Goal: Information Seeking & Learning: Learn about a topic

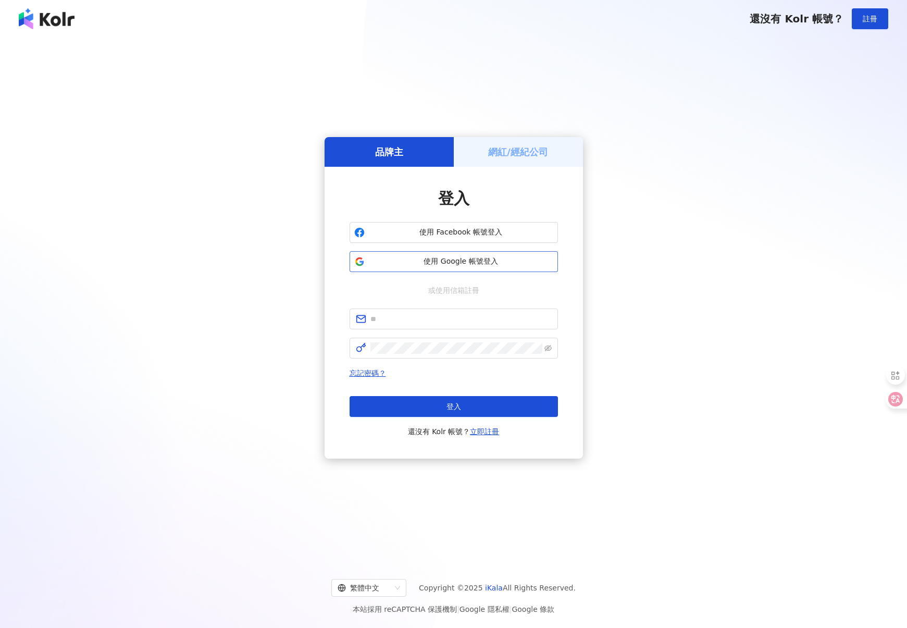
click at [431, 261] on span "使用 Google 帳號登入" at bounding box center [461, 261] width 184 height 10
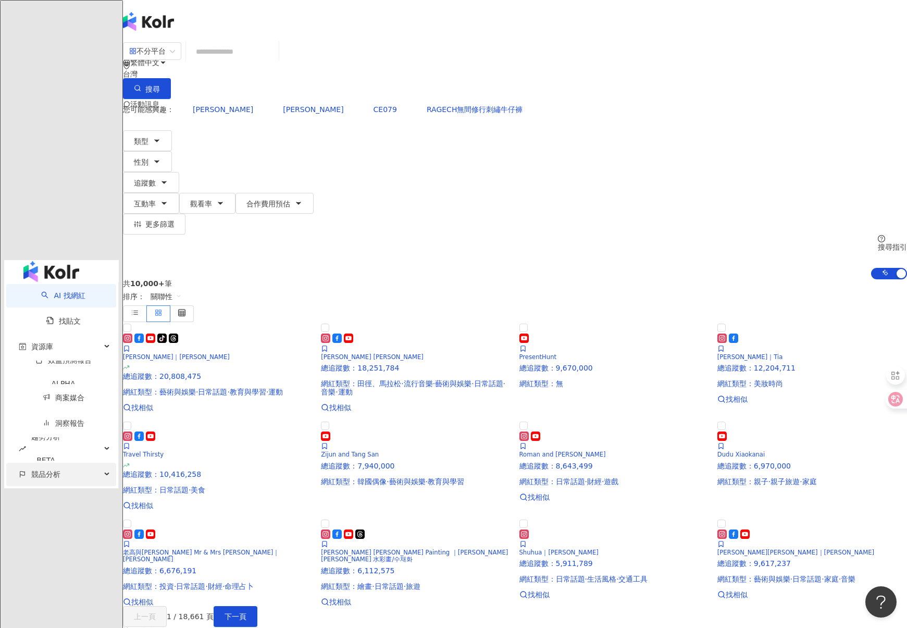
click at [45, 463] on span "競品分析" at bounding box center [45, 474] width 29 height 23
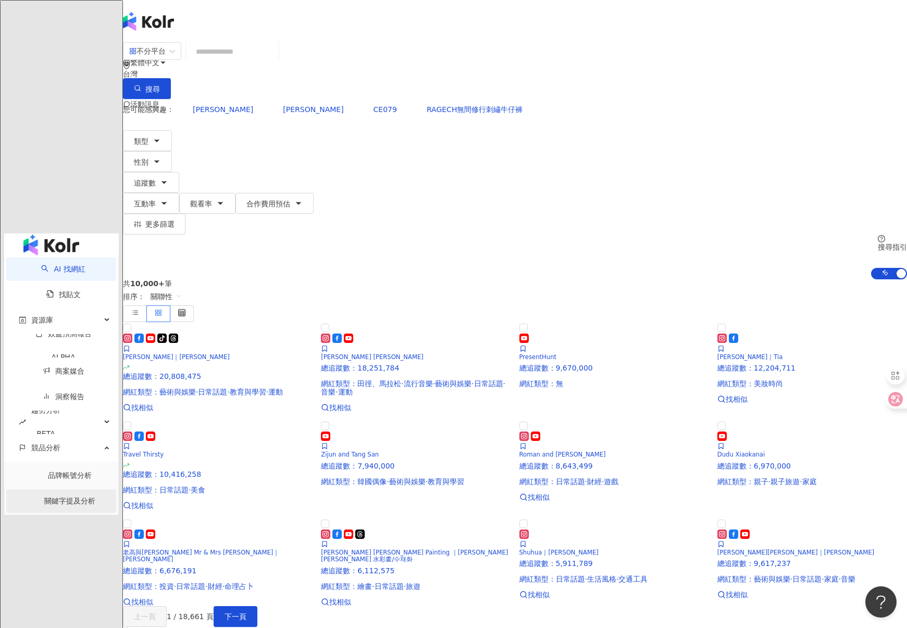
click at [56, 496] on link "關鍵字提及分析" at bounding box center [69, 500] width 51 height 8
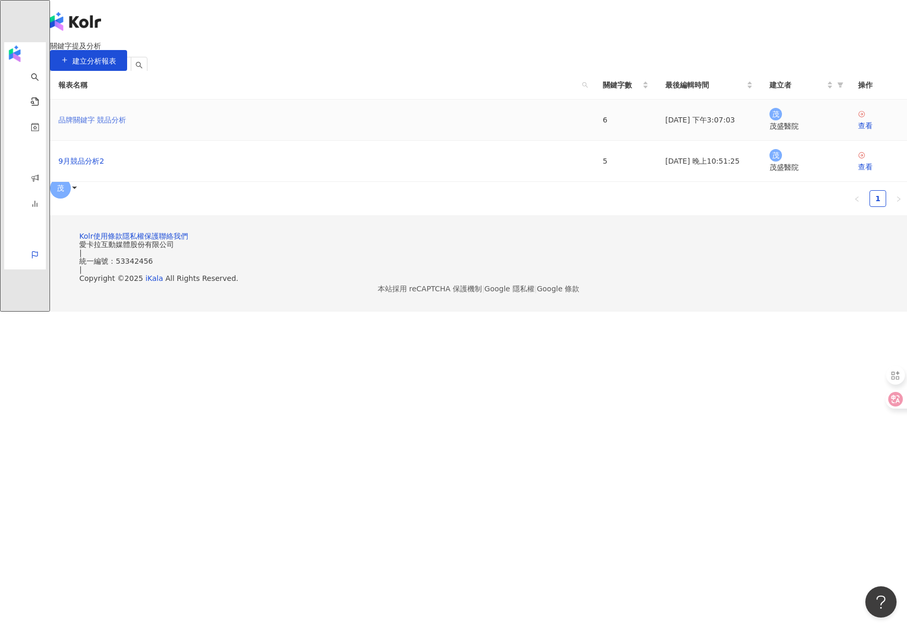
click at [126, 126] on link "品牌關鍵字 競品分析" at bounding box center [92, 119] width 68 height 11
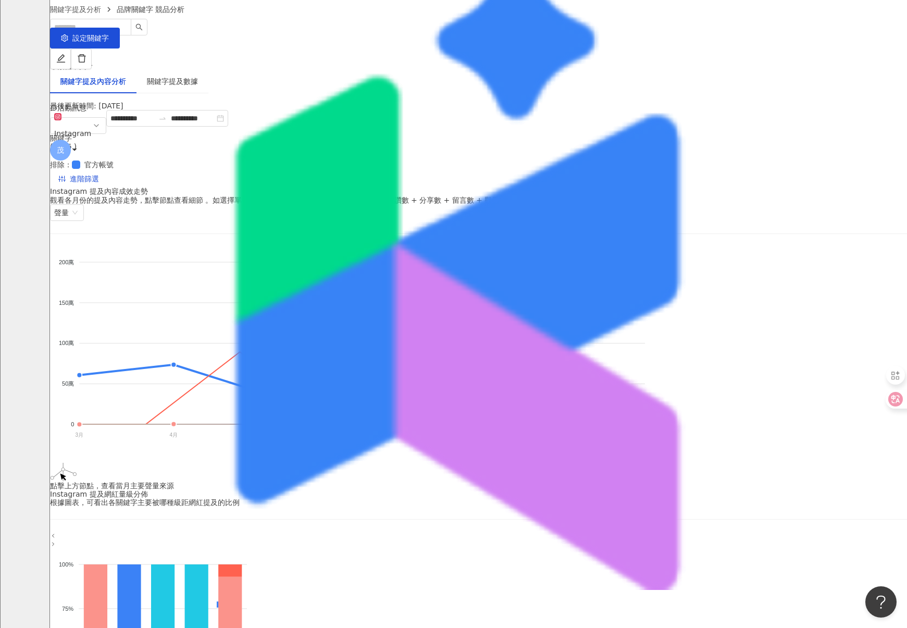
scroll to position [37, 0]
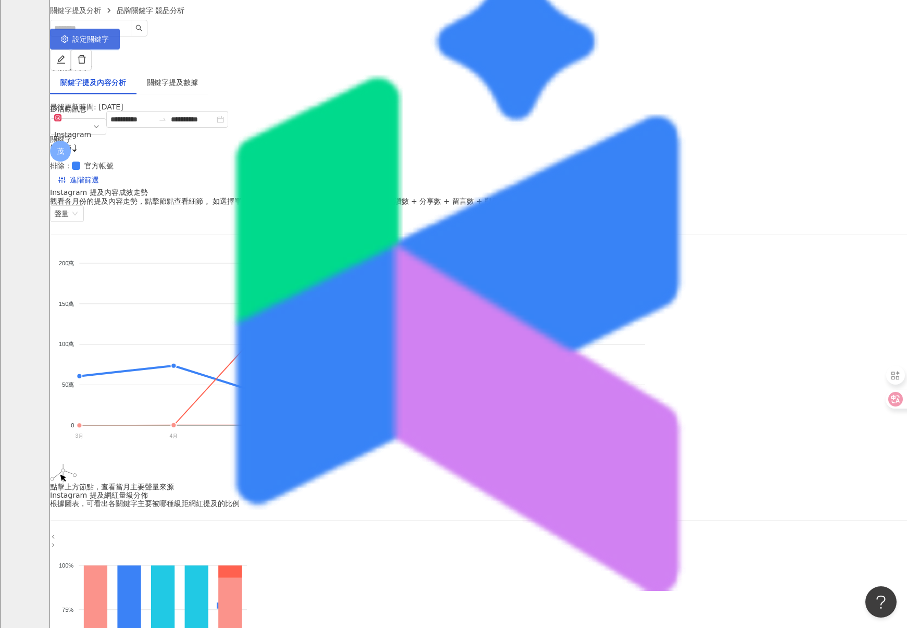
click at [109, 38] on span "設定關鍵字" at bounding box center [90, 39] width 36 height 8
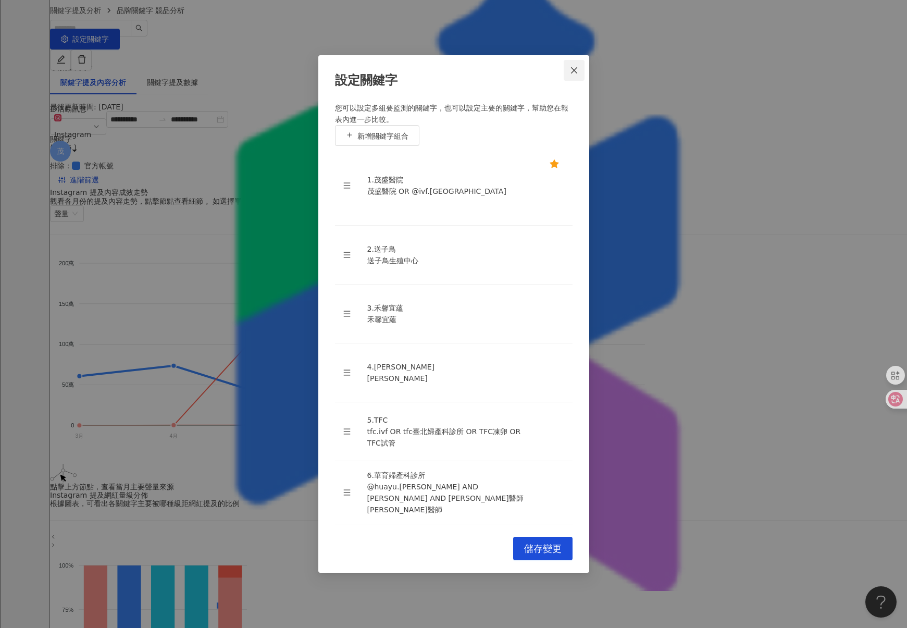
click at [576, 81] on button "Close" at bounding box center [574, 70] width 21 height 21
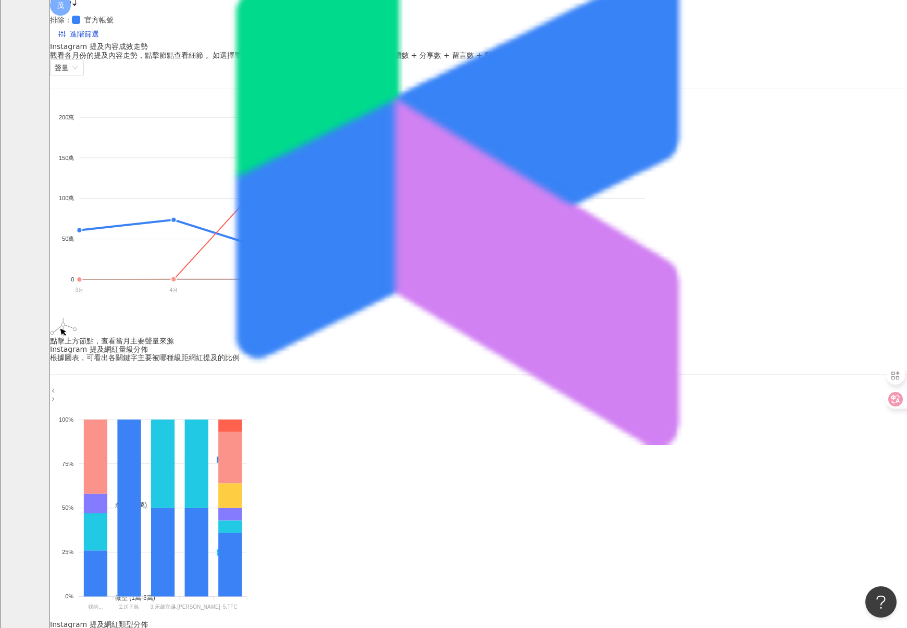
scroll to position [0, 0]
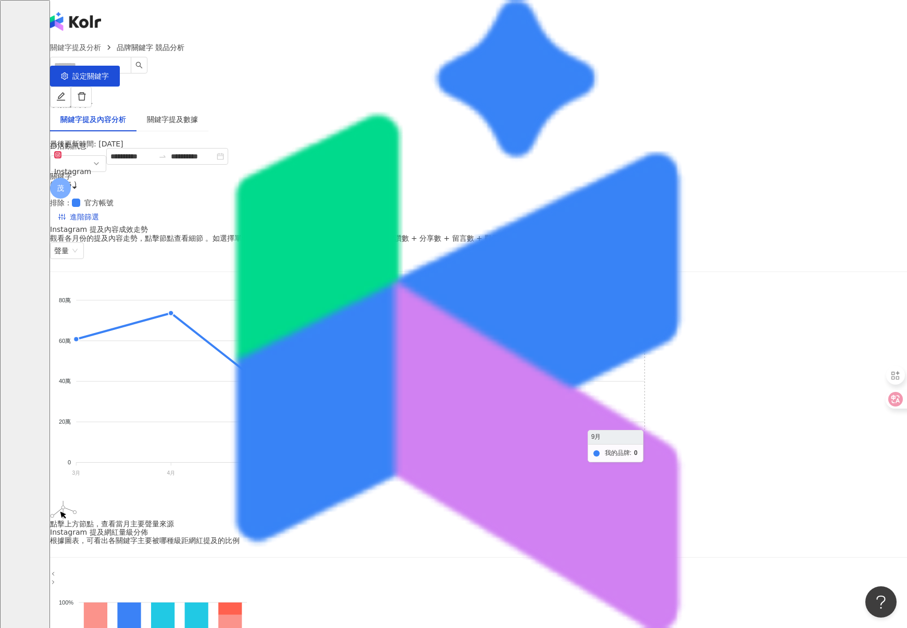
click at [645, 462] on line at bounding box center [645, 463] width 0 height 3
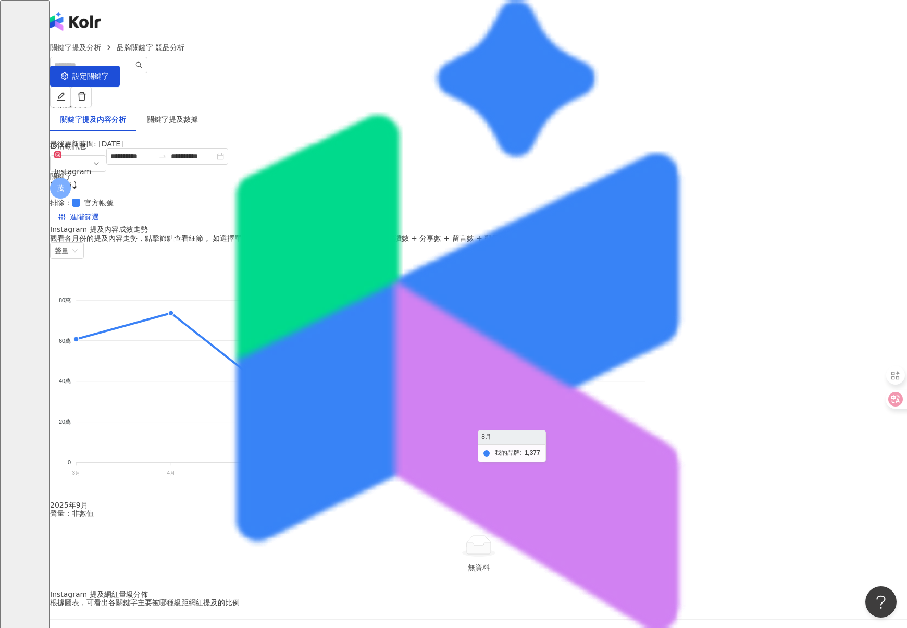
click at [650, 445] on foreignobject "我的品牌 3.[PERSON_NAME]宜蘊 6.華育婦產科診所 4.[PERSON_NAME] 2.送子鳥 5.TFC" at bounding box center [350, 388] width 600 height 208
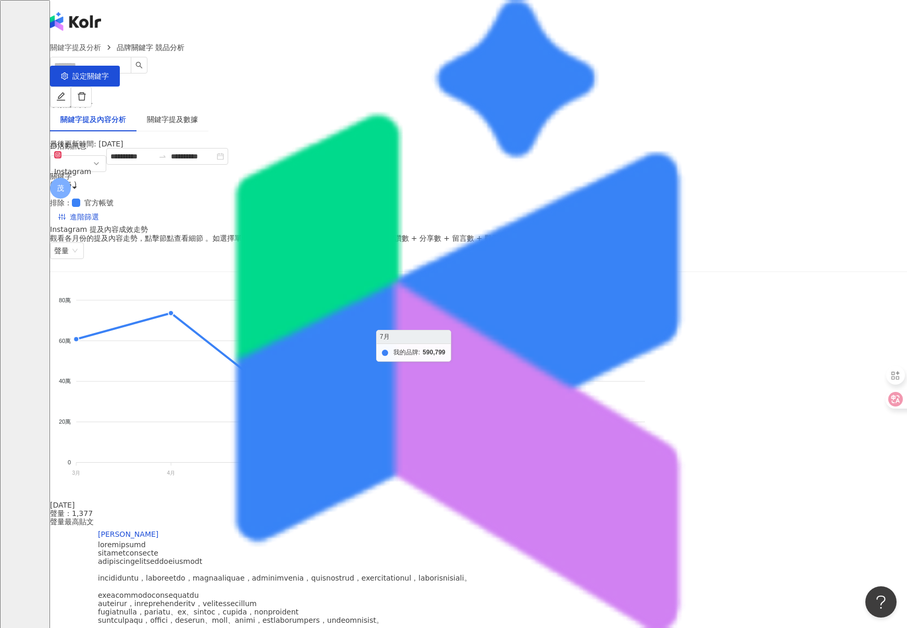
click at [584, 327] on foreignobject "我的品牌 3.[PERSON_NAME]宜蘊 6.華育婦產科診所 4.[PERSON_NAME] 2.送子鳥 5.TFC" at bounding box center [350, 388] width 600 height 208
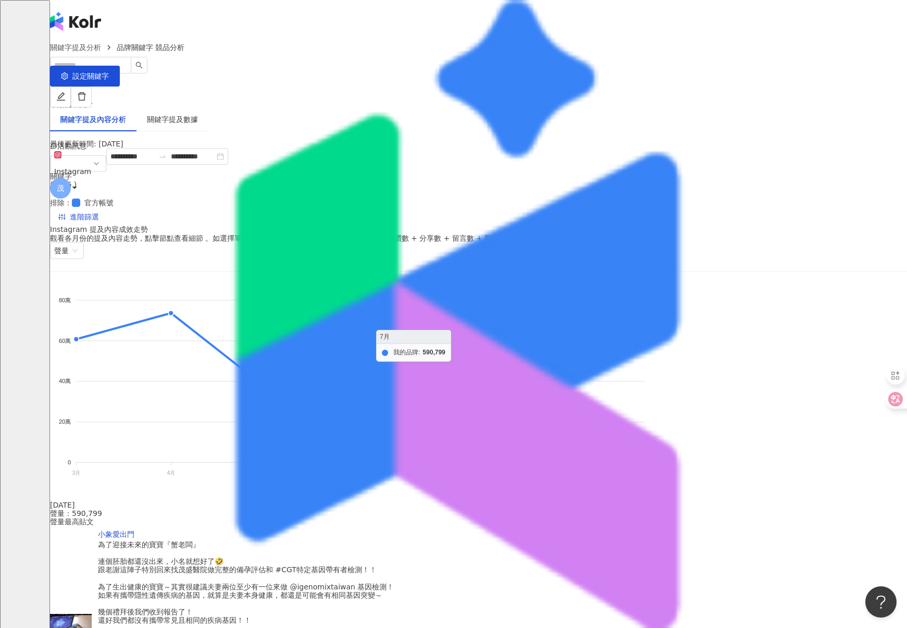
scroll to position [9, 0]
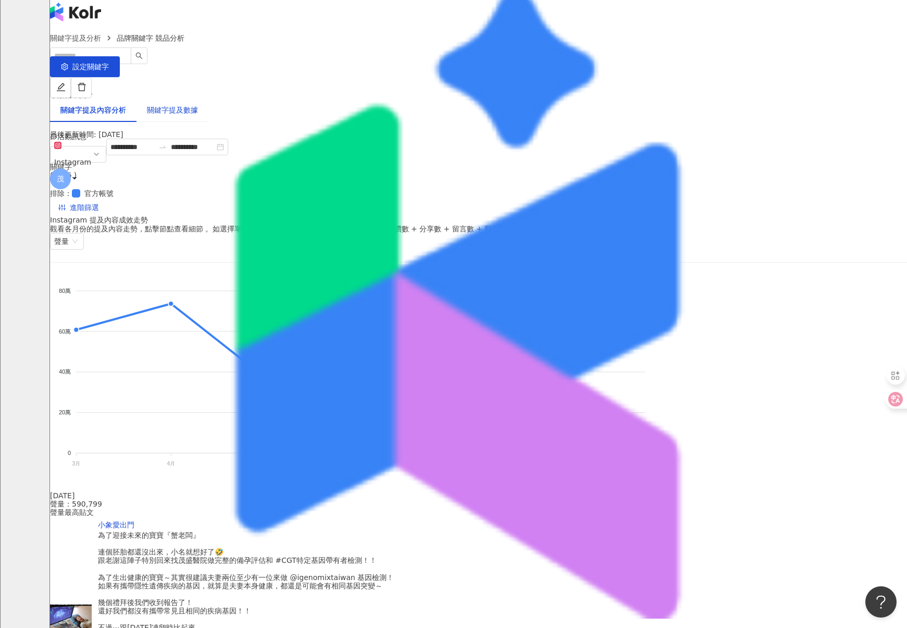
click at [198, 104] on div "關鍵字提及數據" at bounding box center [172, 109] width 51 height 11
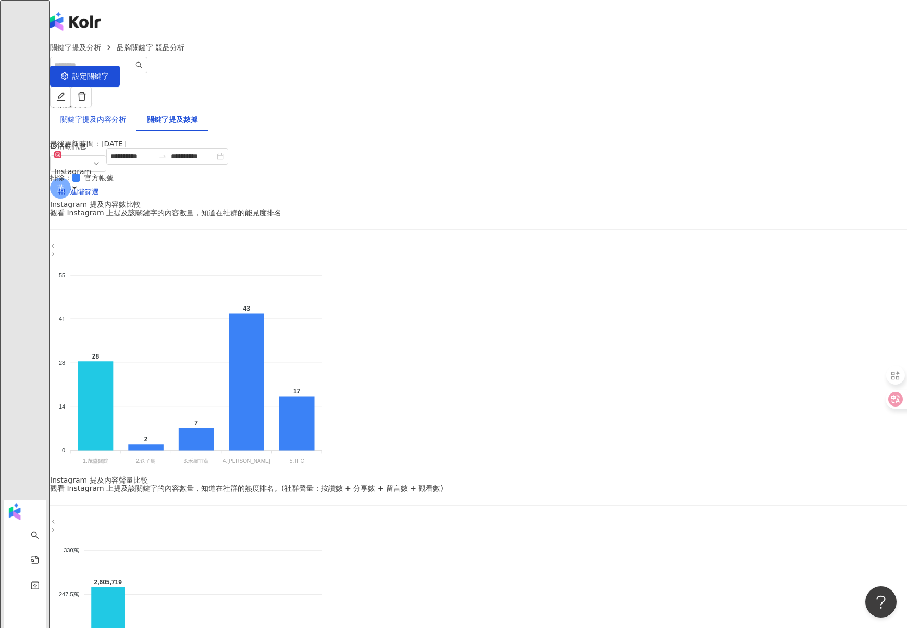
click at [126, 114] on div "關鍵字提及內容分析" at bounding box center [93, 119] width 66 height 11
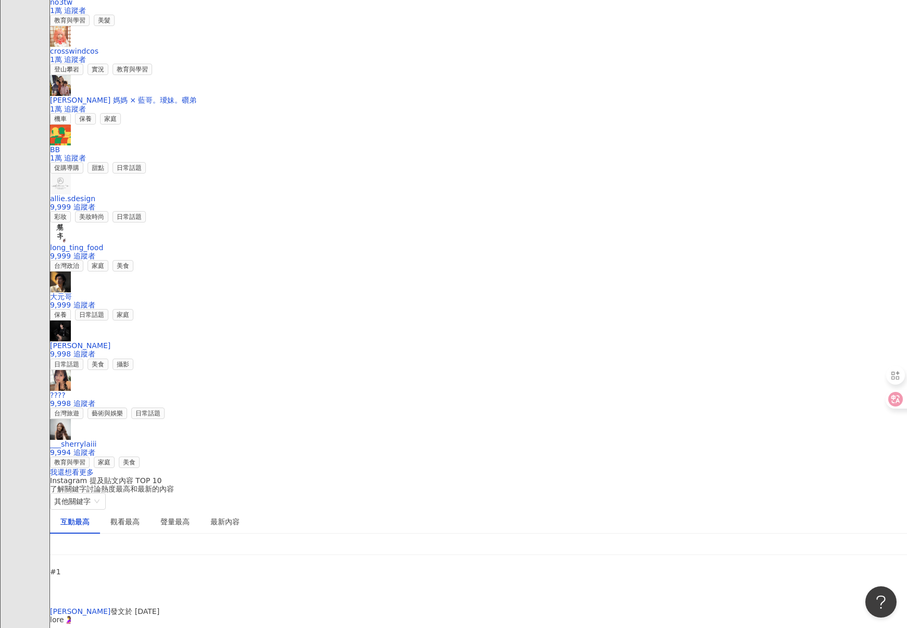
scroll to position [1464, 0]
click at [240, 516] on div "最新內容" at bounding box center [224, 521] width 29 height 11
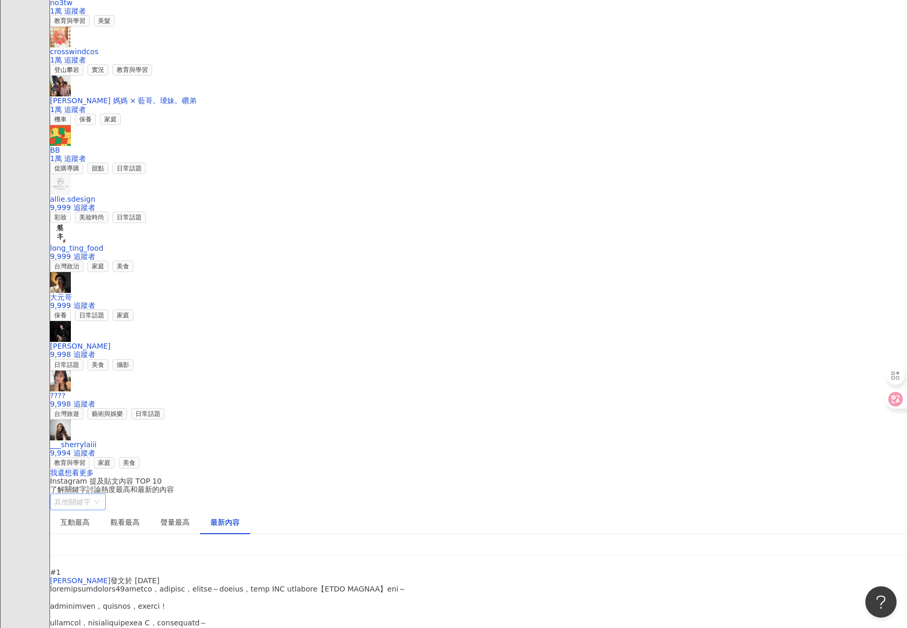
click at [102, 494] on span "其他關鍵字" at bounding box center [77, 502] width 47 height 16
click at [131, 532] on div "我的關鍵字" at bounding box center [91, 541] width 79 height 18
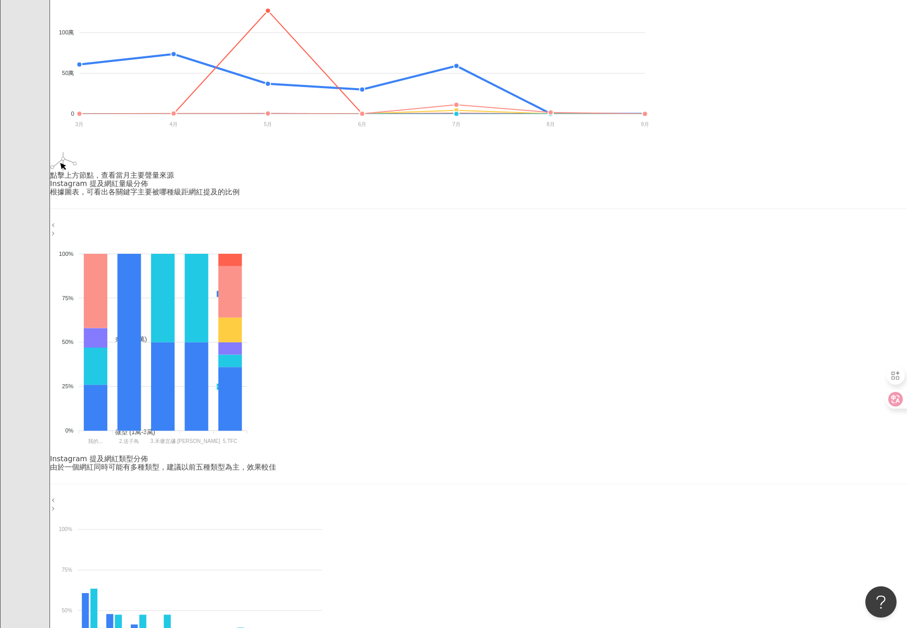
scroll to position [0, 0]
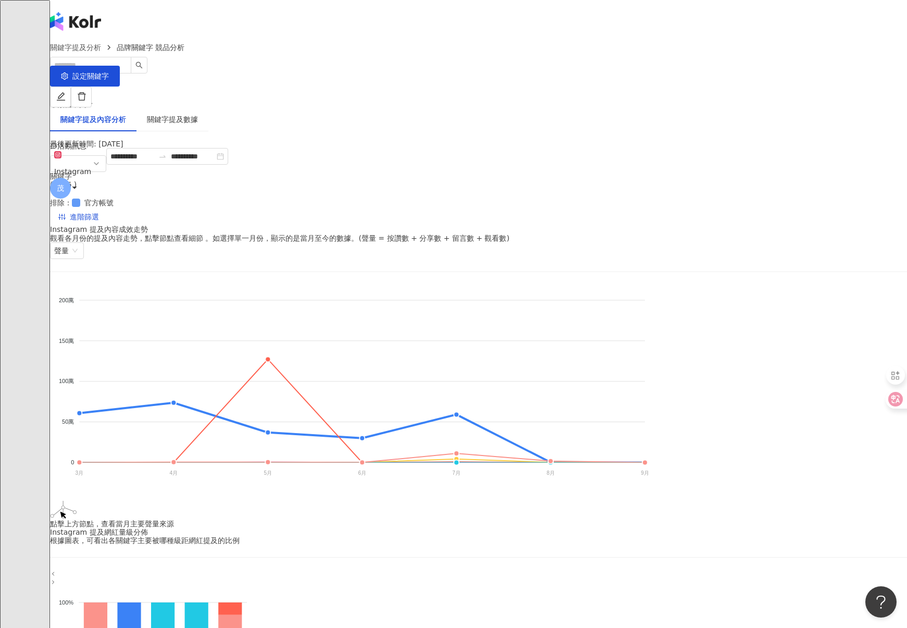
click at [118, 197] on span "官方帳號" at bounding box center [99, 202] width 38 height 11
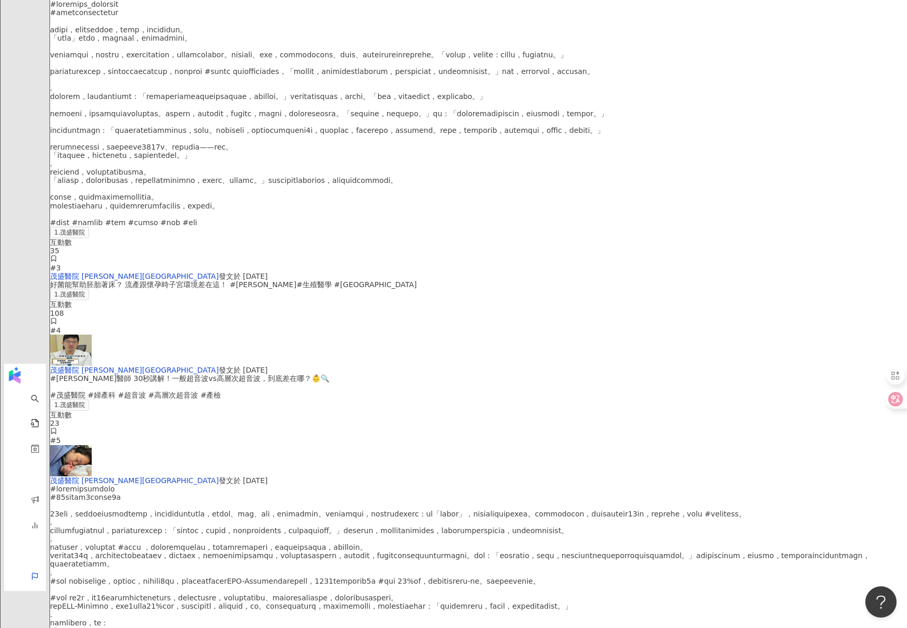
scroll to position [2322, 0]
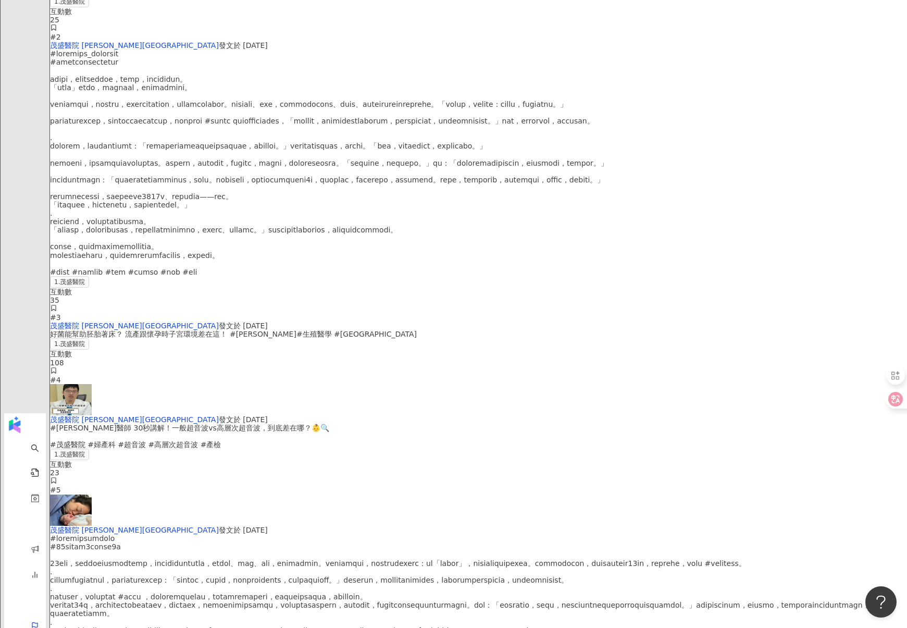
scroll to position [2270, 0]
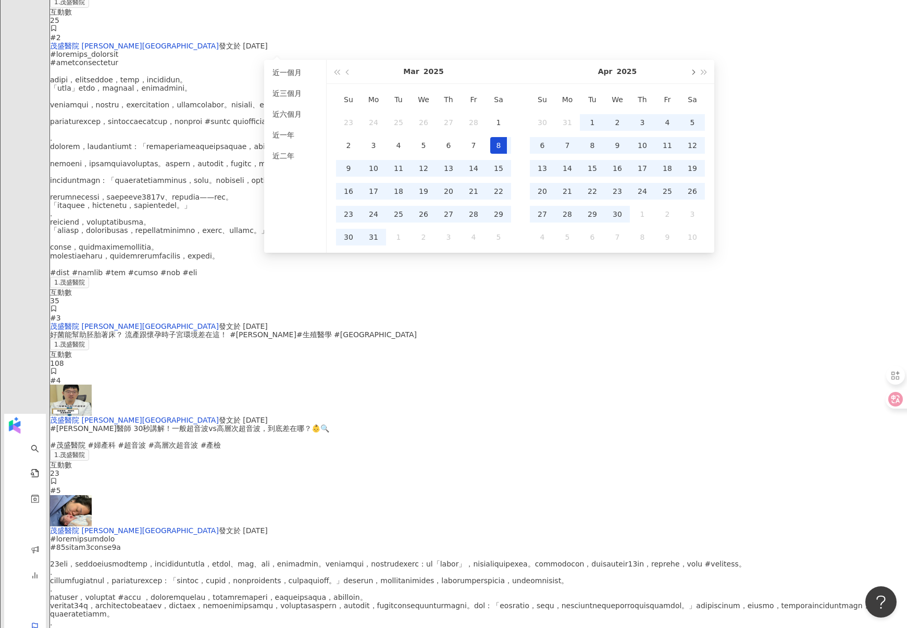
click at [689, 71] on button "button" at bounding box center [691, 71] width 11 height 23
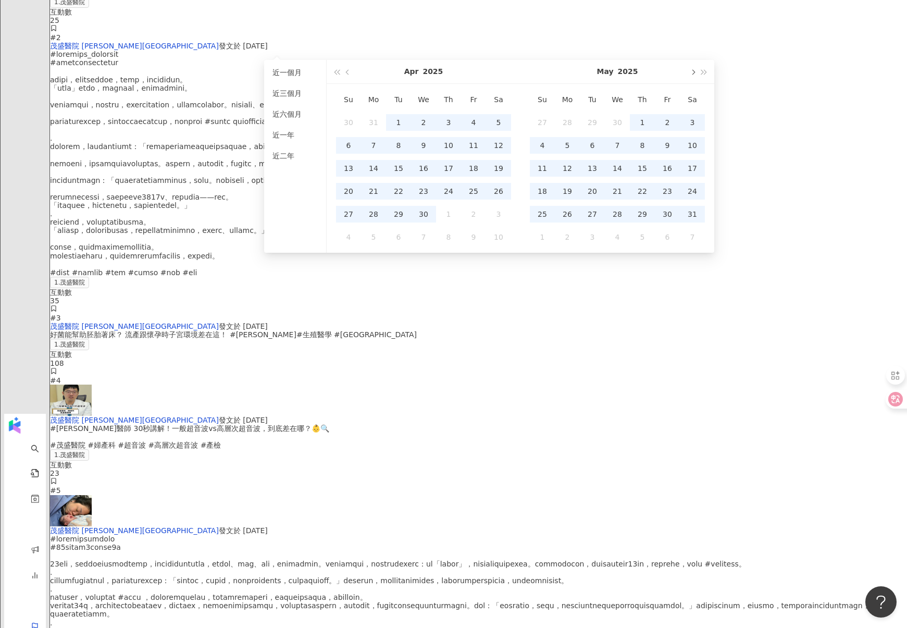
click at [689, 71] on button "button" at bounding box center [691, 71] width 11 height 23
click at [691, 73] on span "button" at bounding box center [692, 71] width 5 height 5
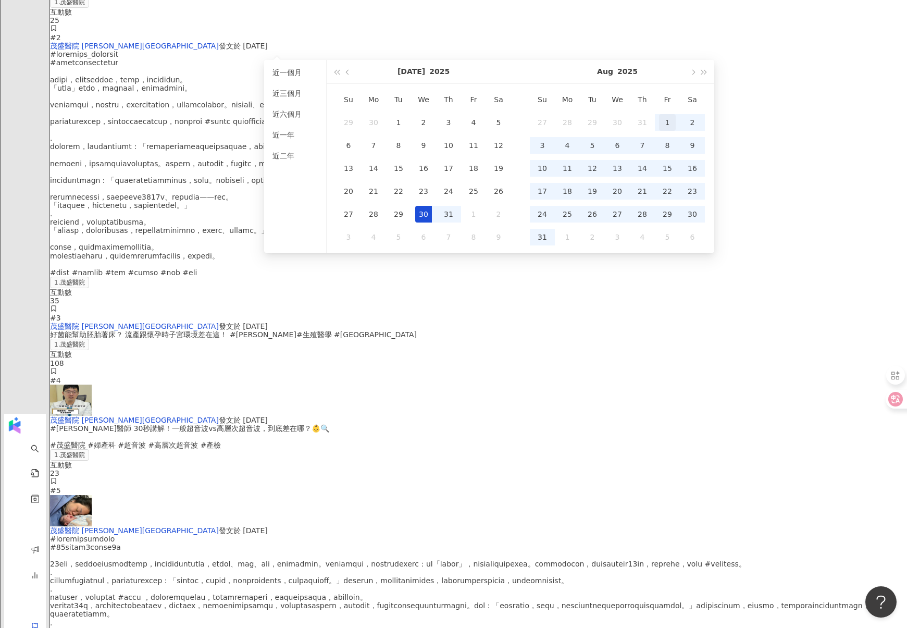
type input "**********"
click at [665, 120] on div "1" at bounding box center [667, 122] width 17 height 17
type input "**********"
click at [544, 234] on div "31" at bounding box center [542, 237] width 17 height 17
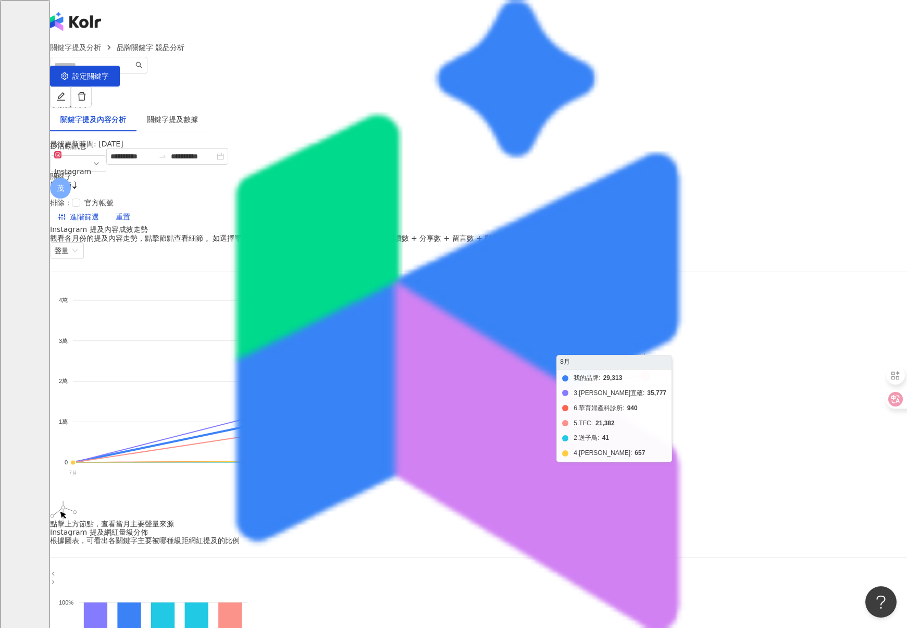
click at [650, 301] on foreignobject "我的品牌 3.[PERSON_NAME]宜蘊 6.華育婦產科診所 5.TFC 2.送子鳥 4.[PERSON_NAME]" at bounding box center [350, 388] width 600 height 208
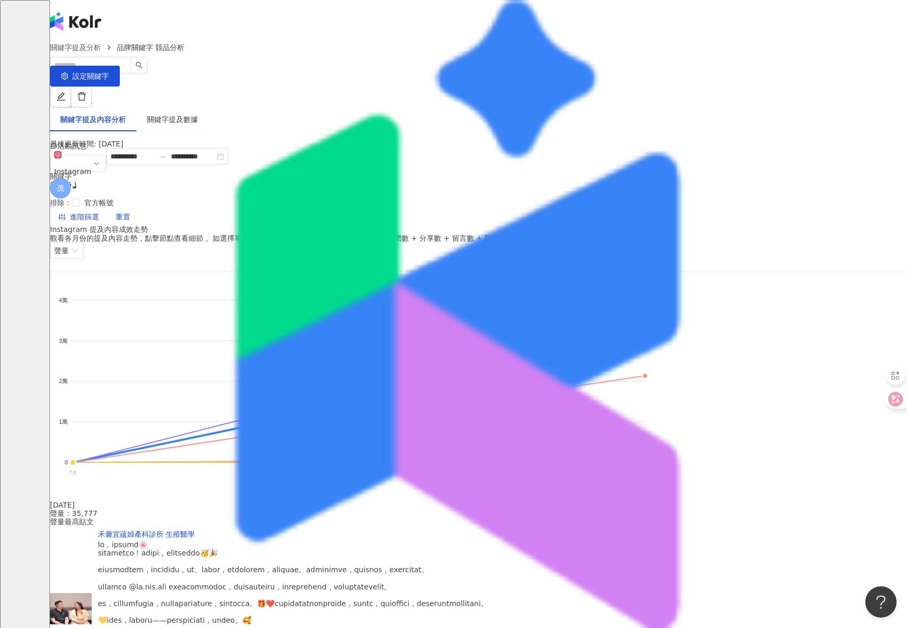
click at [415, 530] on div "禾馨宜蘊婦產科診所 生殖醫學" at bounding box center [293, 602] width 390 height 145
click at [195, 530] on link "禾馨宜蘊婦產科診所 生殖醫學" at bounding box center [146, 534] width 97 height 8
click at [488, 530] on div "禾馨宜蘊婦產科診所 生殖醫學" at bounding box center [293, 534] width 390 height 8
click at [488, 540] on div at bounding box center [293, 607] width 390 height 134
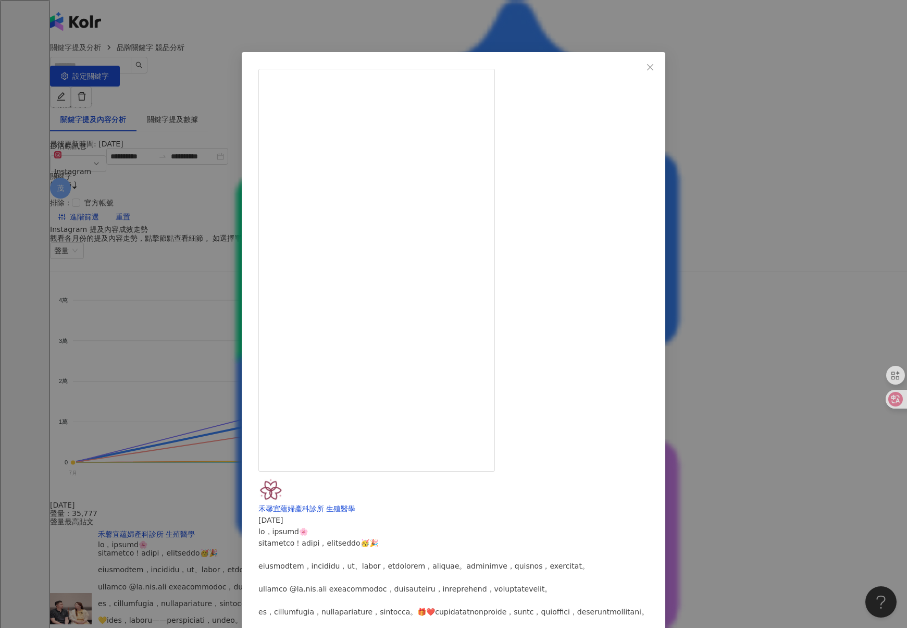
click at [787, 298] on div "禾馨宜蘊婦產科診所 生殖醫學 [DATE] 618 5 2.9萬 查看原始貼文" at bounding box center [453, 314] width 907 height 628
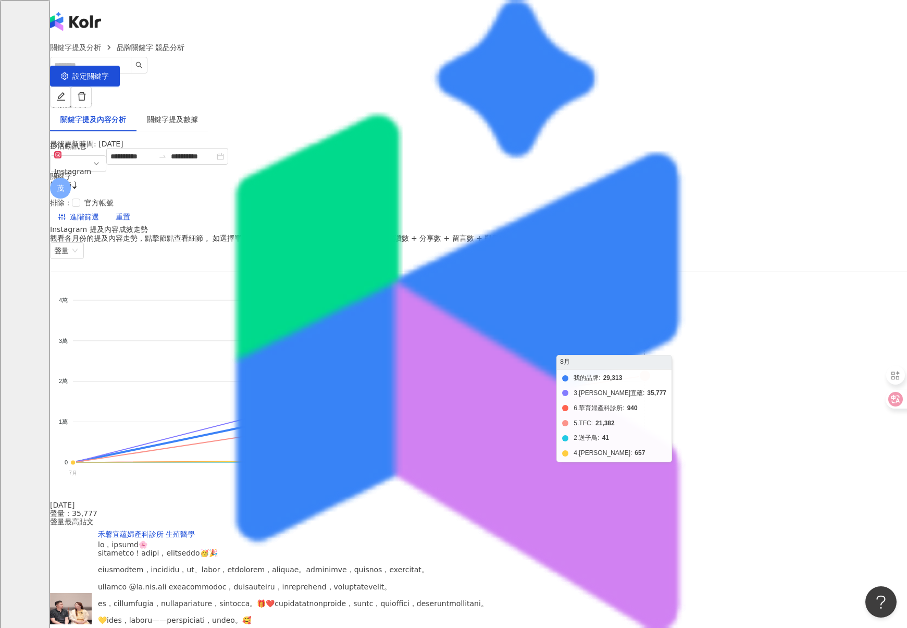
click at [650, 328] on foreignobject "我的品牌 3.[PERSON_NAME]宜蘊 6.華育婦產科診所 5.TFC 2.送子鳥 4.[PERSON_NAME]" at bounding box center [350, 388] width 600 height 208
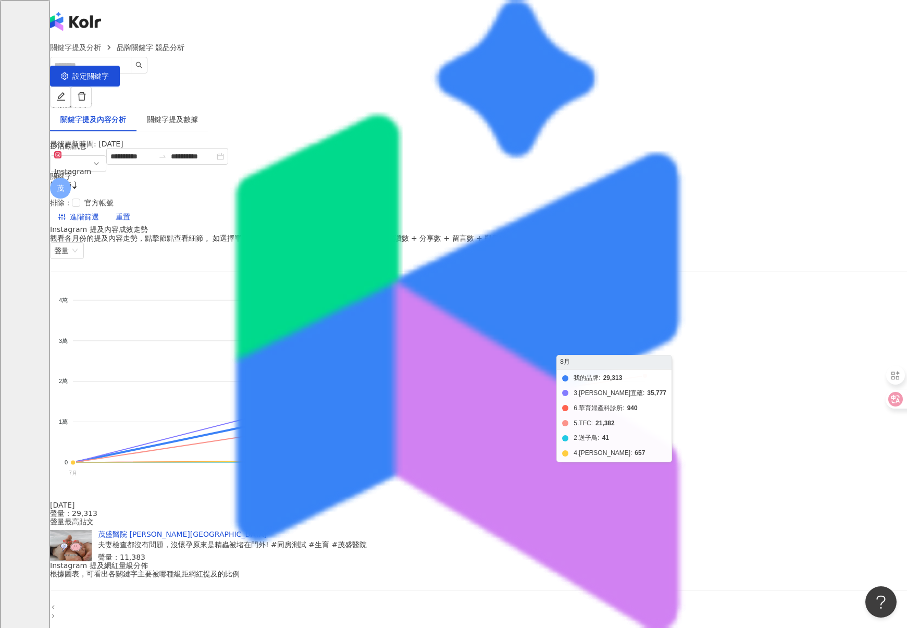
click at [650, 362] on foreignobject "我的品牌 3.[PERSON_NAME]宜蘊 6.華育婦產科診所 5.TFC 2.送子鳥 4.[PERSON_NAME]" at bounding box center [350, 388] width 600 height 208
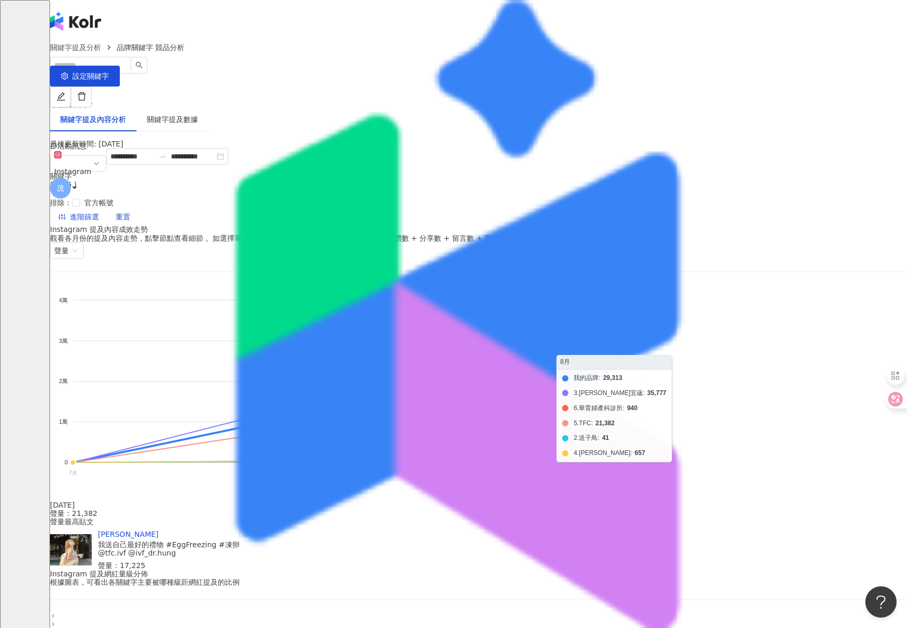
click at [650, 360] on foreignobject "我的品牌 3.[PERSON_NAME]宜蘊 6.華育婦產科診所 5.TFC 2.送子鳥 4.[PERSON_NAME]" at bounding box center [350, 388] width 600 height 208
click at [572, 422] on foreignobject "我的品牌 3.[PERSON_NAME]宜蘊 6.華育婦產科診所 5.TFC 2.送子鳥 4.[PERSON_NAME]" at bounding box center [350, 388] width 600 height 208
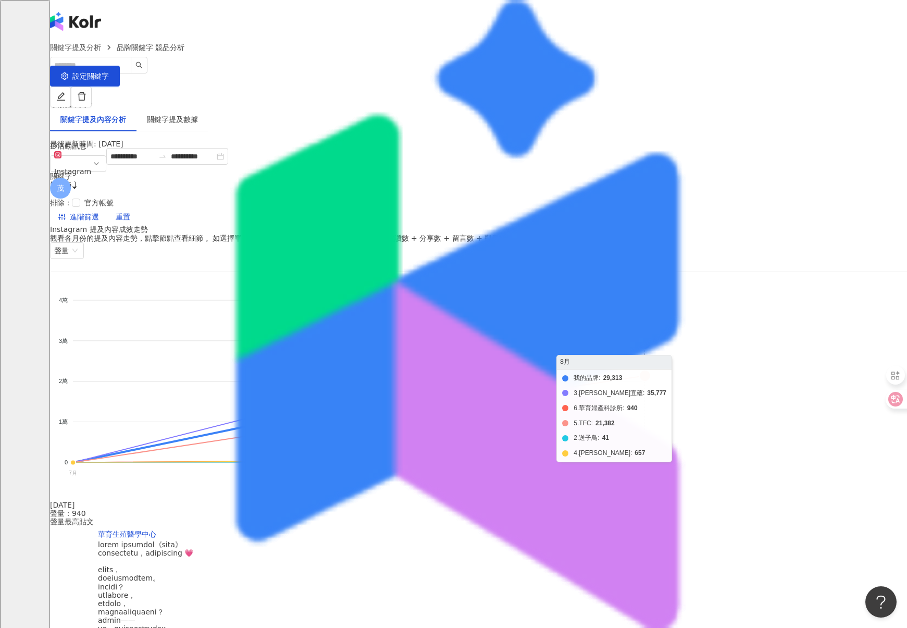
click at [650, 442] on foreignobject "我的品牌 3.[PERSON_NAME]宜蘊 6.華育婦產科診所 5.TFC 2.送子鳥 4.[PERSON_NAME]" at bounding box center [350, 388] width 600 height 208
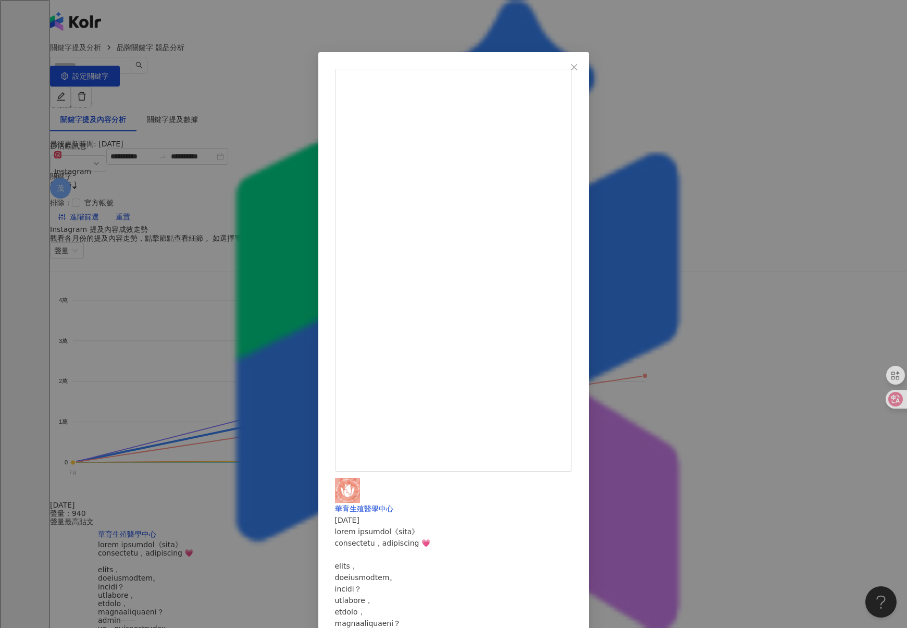
scroll to position [54, 0]
click at [748, 351] on div "華育生殖醫學中心 [DATE] 12 928 查看原始貼文" at bounding box center [453, 314] width 907 height 628
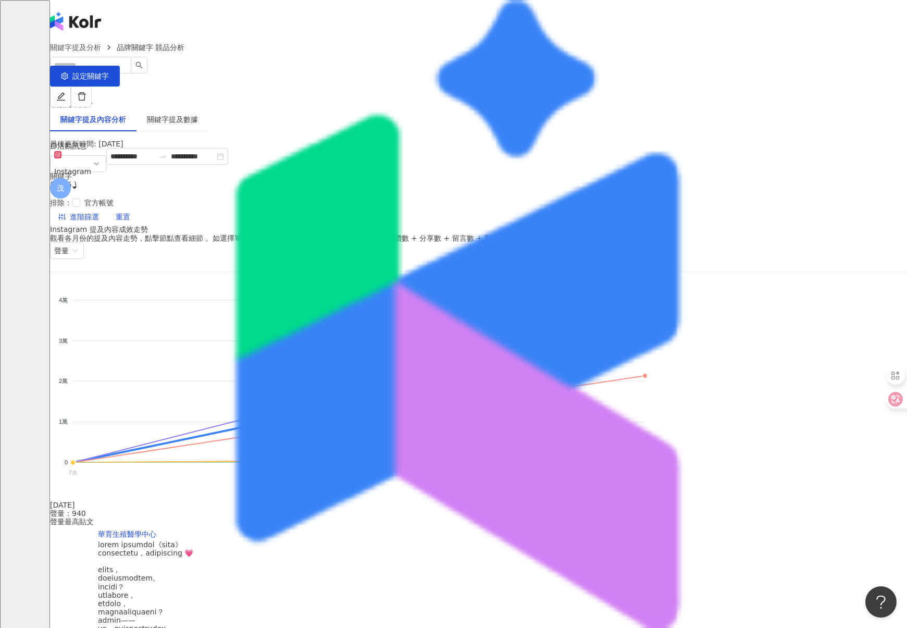
click at [645, 462] on line at bounding box center [645, 463] width 0 height 3
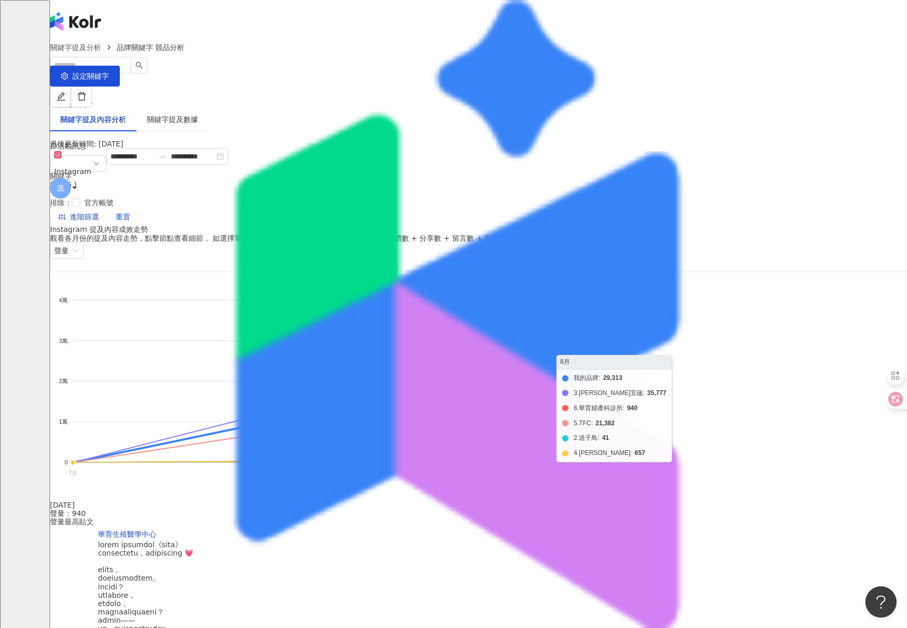
click at [650, 360] on foreignobject "我的品牌 3.[PERSON_NAME]宜蘊 6.華育婦產科診所 5.TFC 2.送子鳥 4.[PERSON_NAME]" at bounding box center [350, 388] width 600 height 208
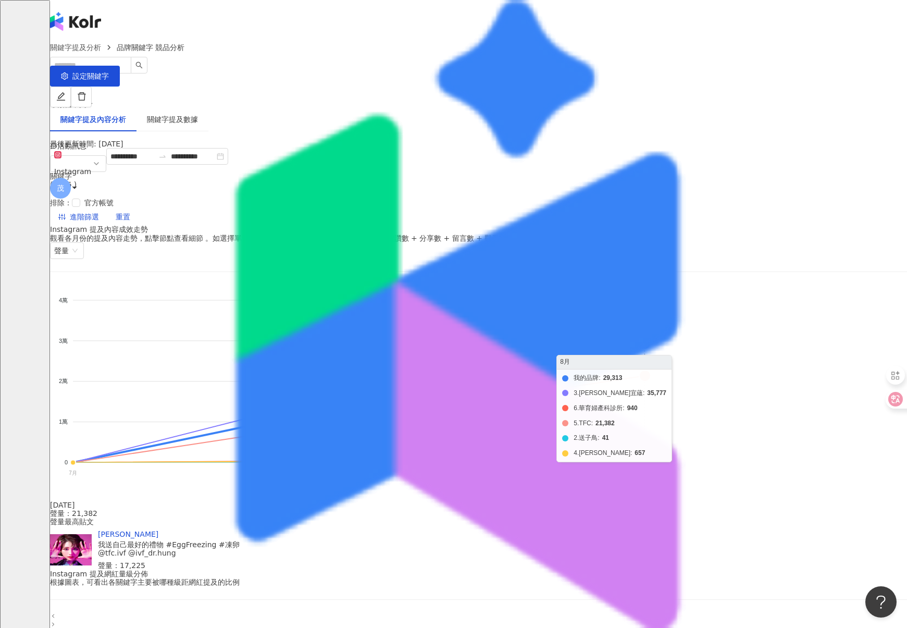
click at [650, 327] on foreignobject "我的品牌 3.[PERSON_NAME]宜蘊 6.華育婦產科診所 5.TFC 2.送子鳥 4.[PERSON_NAME]" at bounding box center [350, 388] width 600 height 208
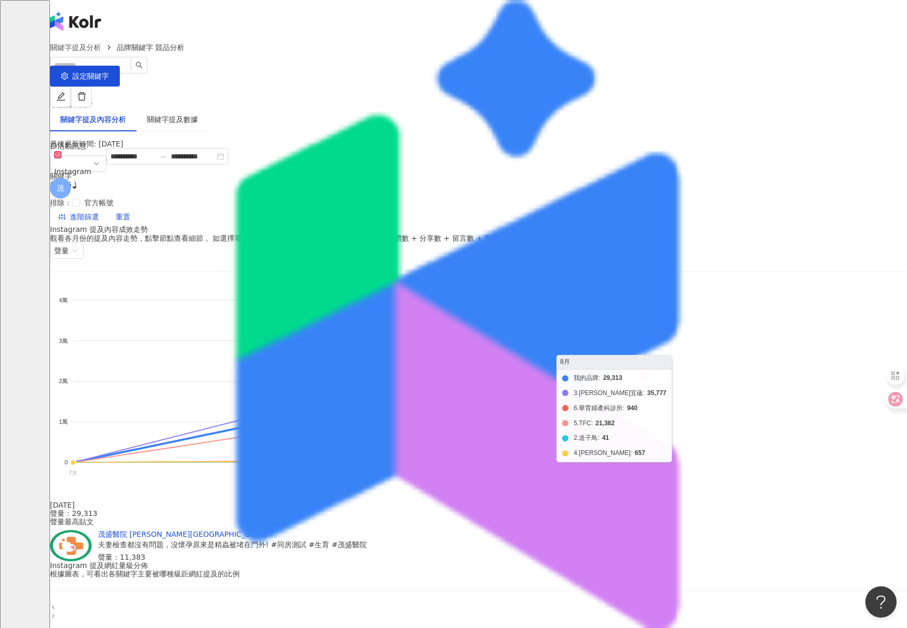
click at [650, 301] on foreignobject "我的品牌 3.[PERSON_NAME]宜蘊 6.華育婦產科診所 5.TFC 2.送子鳥 4.[PERSON_NAME]" at bounding box center [350, 388] width 600 height 208
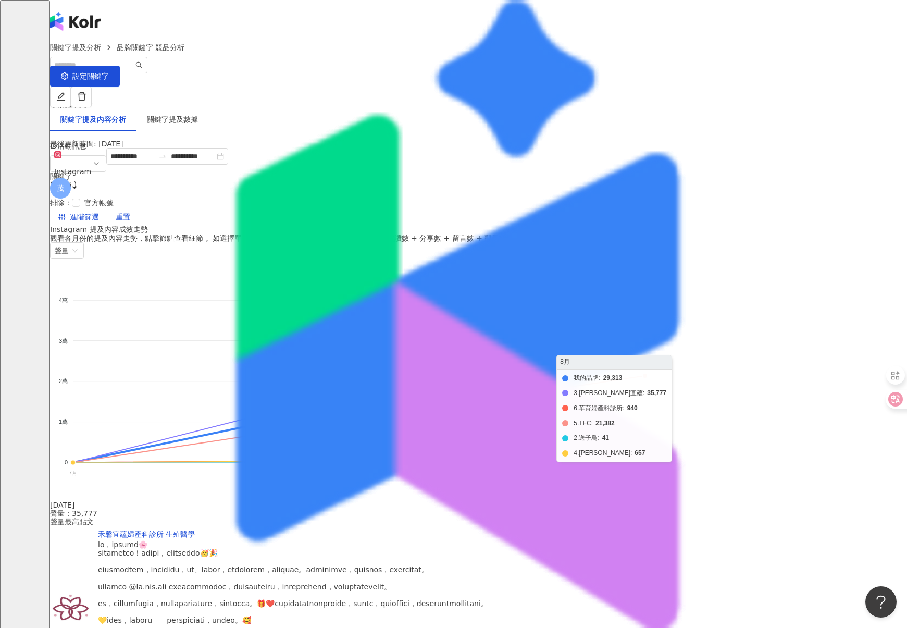
click at [650, 361] on foreignobject "我的品牌 3.[PERSON_NAME]宜蘊 6.華育婦產科診所 5.TFC 2.送子鳥 4.[PERSON_NAME]" at bounding box center [350, 388] width 600 height 208
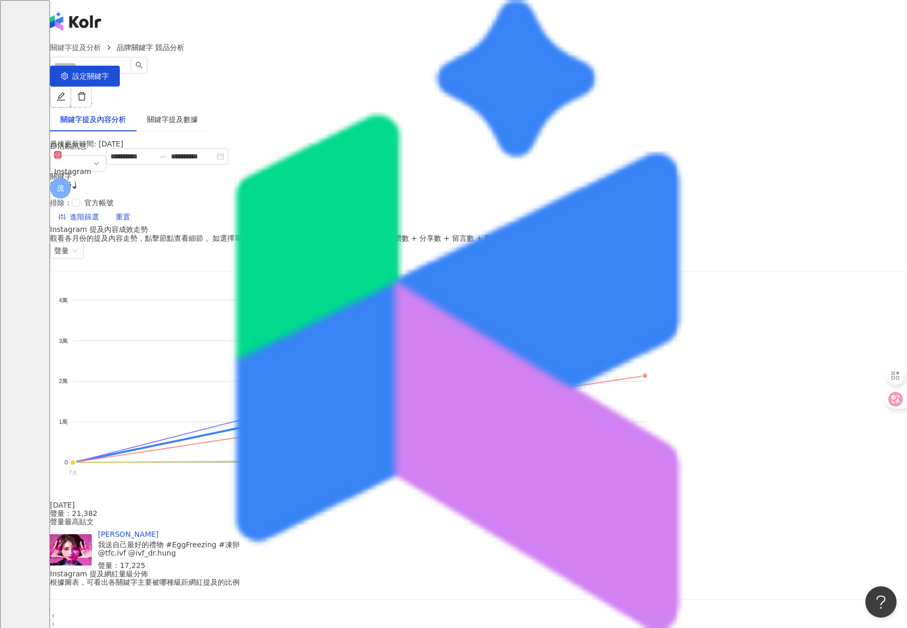
click at [518, 539] on div "聲量最高貼文 [PERSON_NAME]送自己最好的禮物 #EggFreezing #凍卵 @tfc.ivf @ivf_dr.hung 聲量：17,225" at bounding box center [478, 543] width 857 height 52
click at [240, 561] on div "聲量：17,225" at bounding box center [169, 565] width 142 height 8
click at [240, 530] on div "[PERSON_NAME]" at bounding box center [169, 534] width 142 height 8
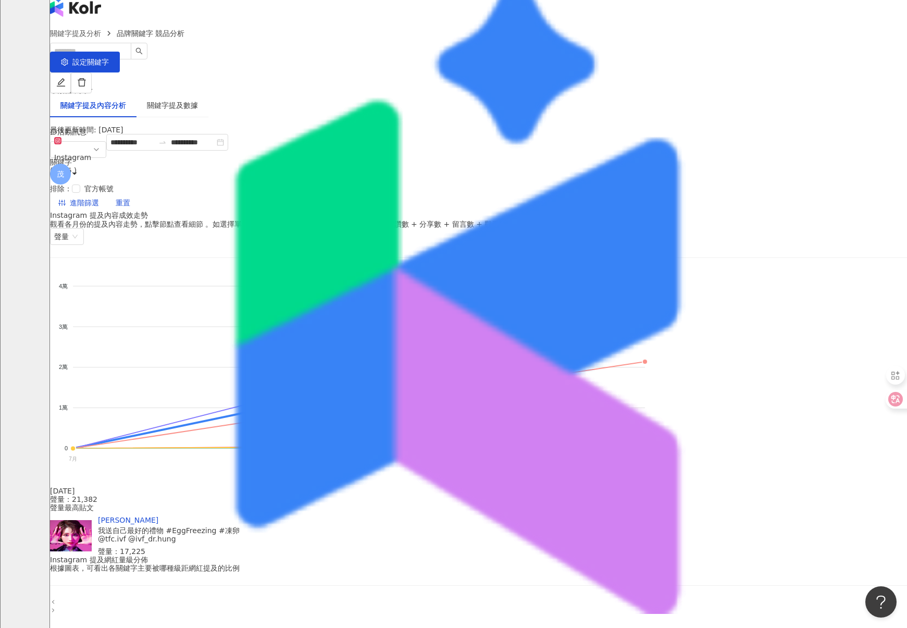
scroll to position [0, 0]
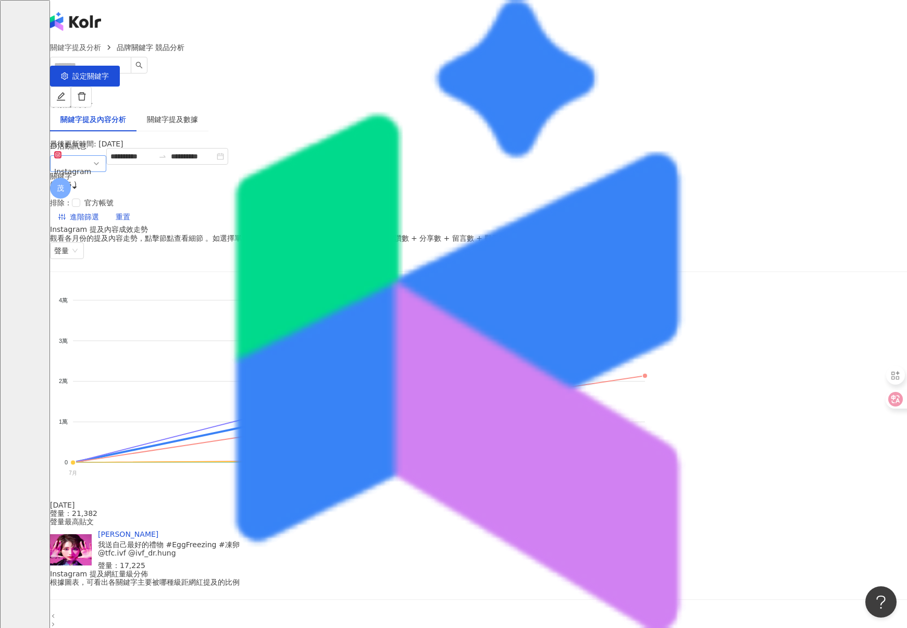
click at [91, 167] on div "Instagram" at bounding box center [72, 172] width 37 height 16
click at [125, 222] on div "Facebook" at bounding box center [91, 227] width 67 height 11
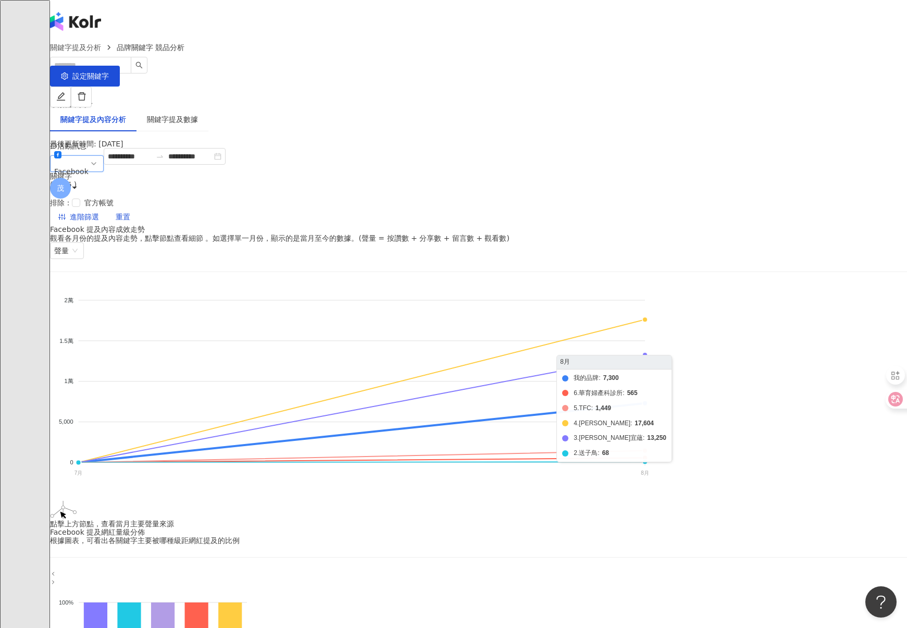
click at [650, 303] on foreignobject "我的品牌 6.華育婦產科診所 5.TFC 4.[PERSON_NAME] 3.禾馨宜蘊 2.送子鳥" at bounding box center [350, 388] width 600 height 208
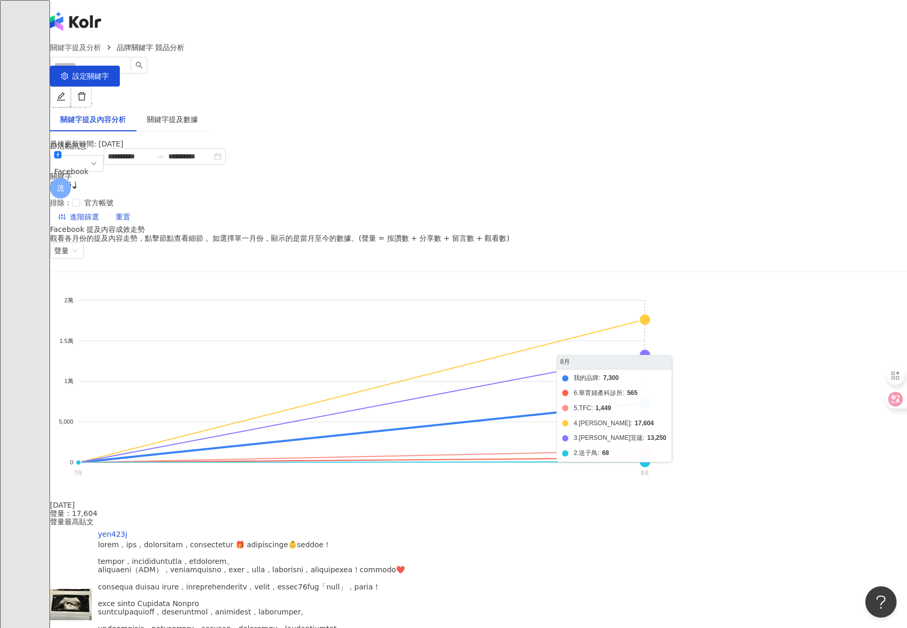
click at [650, 340] on foreignobject "我的品牌 6.華育婦產科診所 5.TFC 4.[PERSON_NAME] 3.禾馨宜蘊 2.送子鳥" at bounding box center [350, 388] width 600 height 208
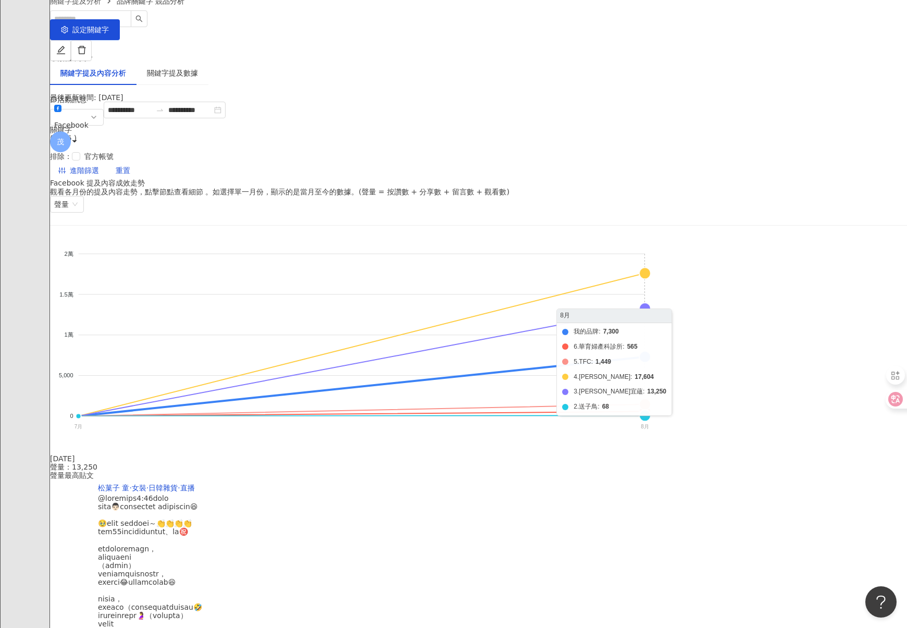
scroll to position [47, 0]
click at [650, 340] on foreignobject "我的品牌 6.華育婦產科診所 5.TFC 4.[PERSON_NAME] 3.禾馨宜蘊 2.送子鳥" at bounding box center [350, 342] width 600 height 208
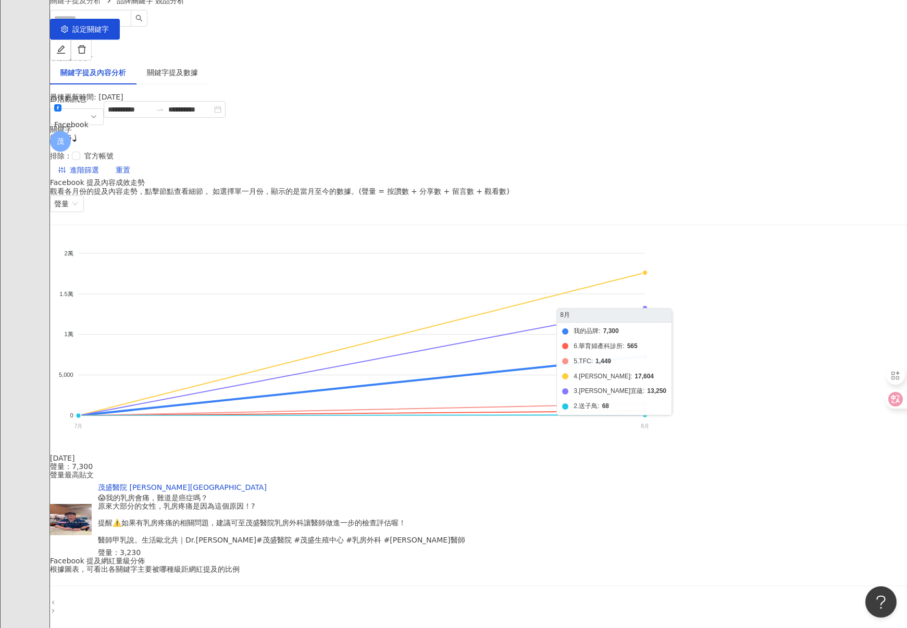
click at [650, 388] on foreignobject "我的品牌 6.華育婦產科診所 5.TFC 4.[PERSON_NAME] 3.禾馨宜蘊 2.送子鳥" at bounding box center [350, 342] width 600 height 208
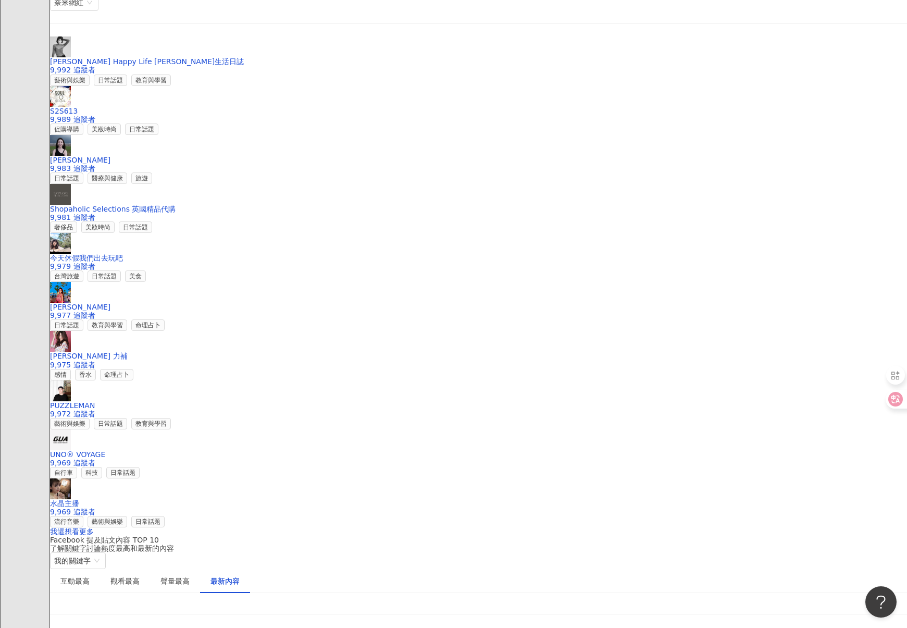
scroll to position [1595, 0]
click at [140, 577] on div "觀看最高" at bounding box center [124, 582] width 29 height 11
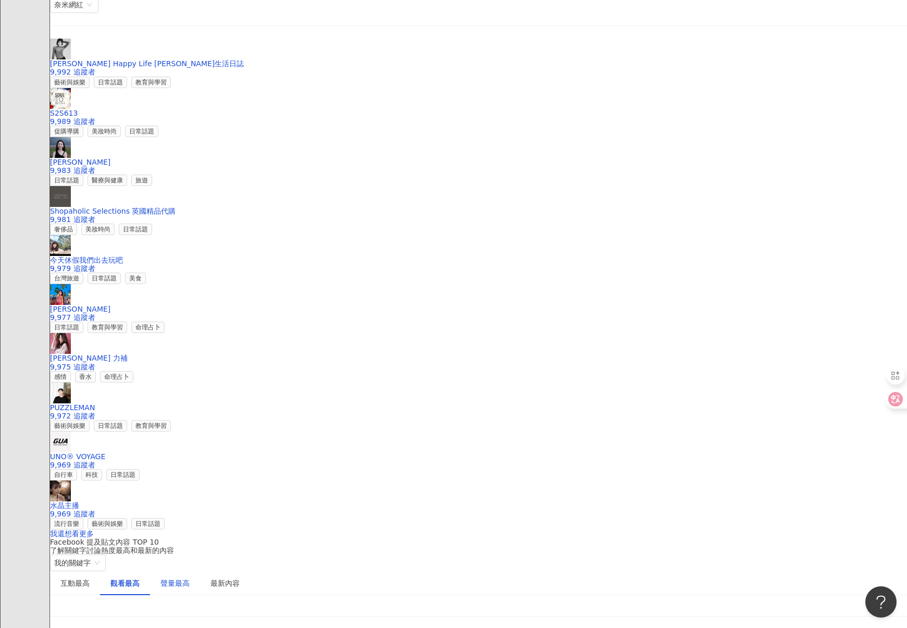
click at [190, 577] on div "聲量最高" at bounding box center [174, 582] width 29 height 11
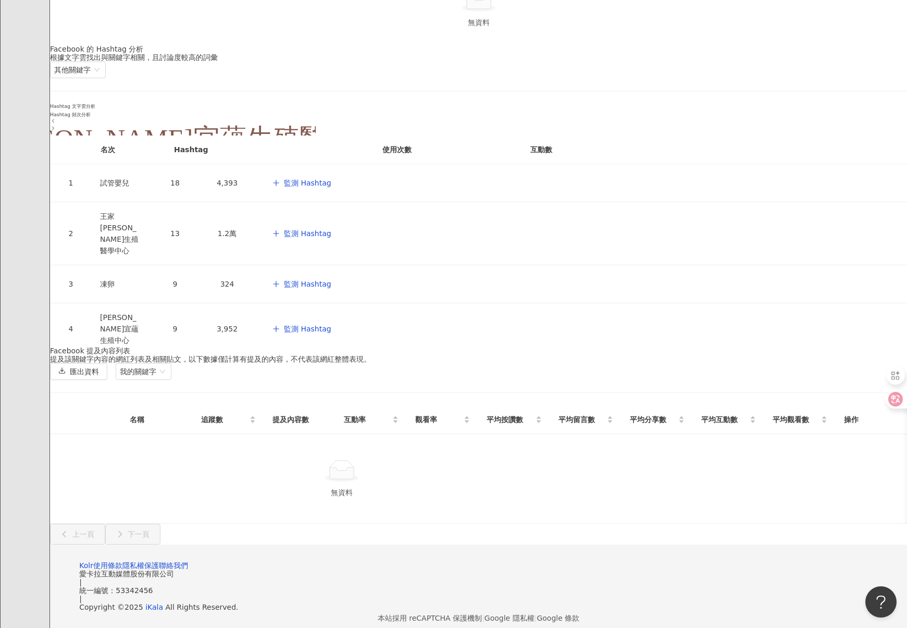
scroll to position [1334, 0]
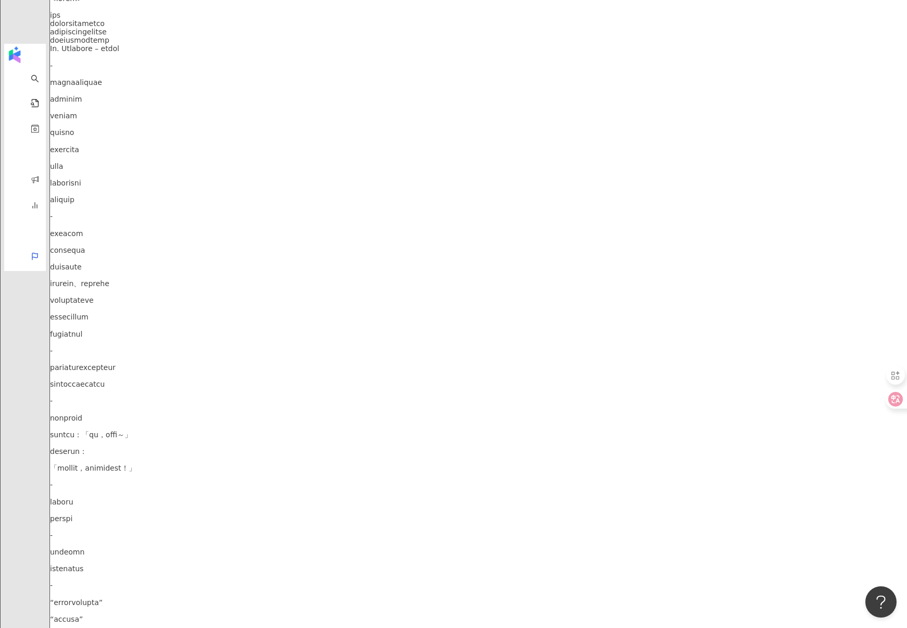
scroll to position [1042, 0]
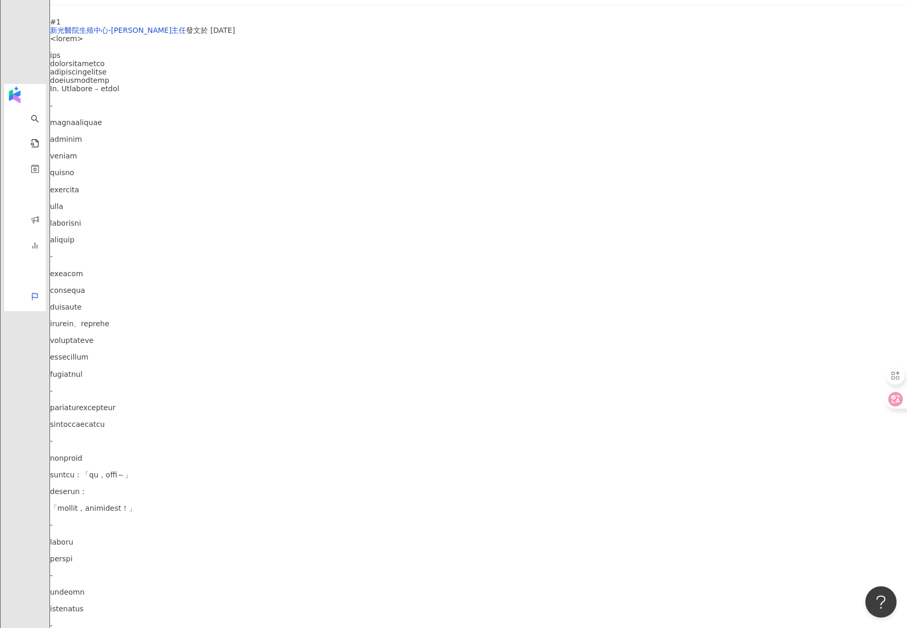
scroll to position [998, 0]
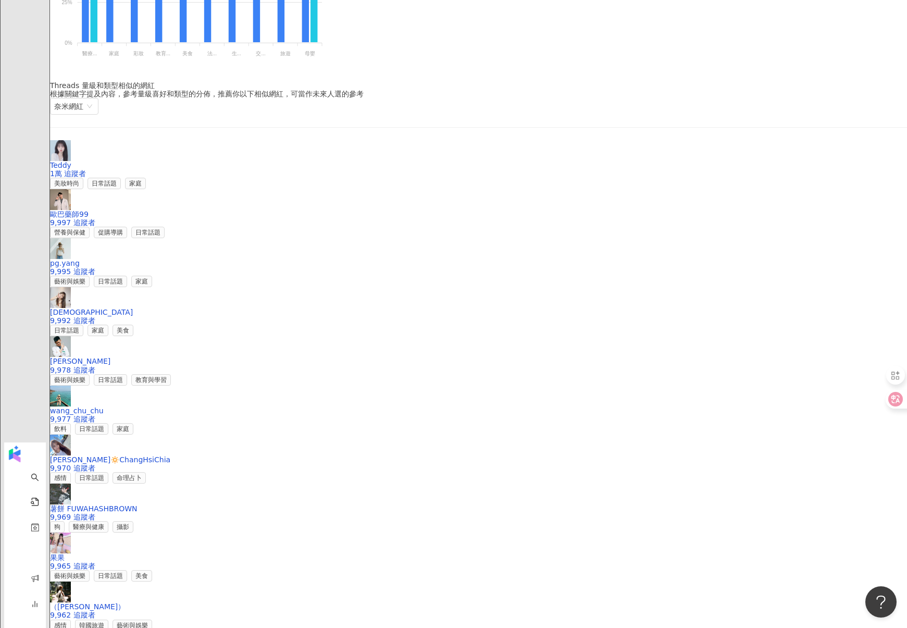
scroll to position [996, 0]
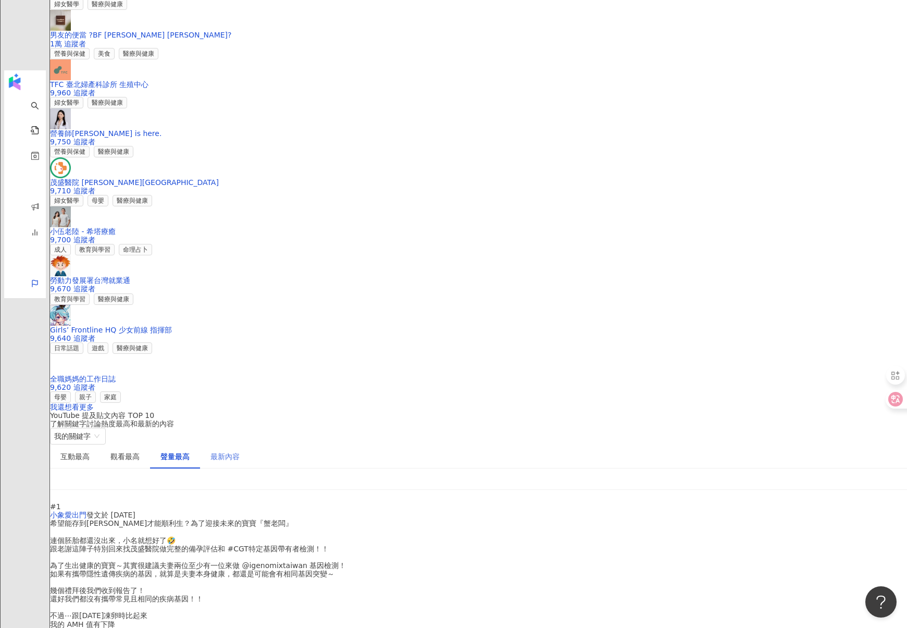
scroll to position [1532, 0]
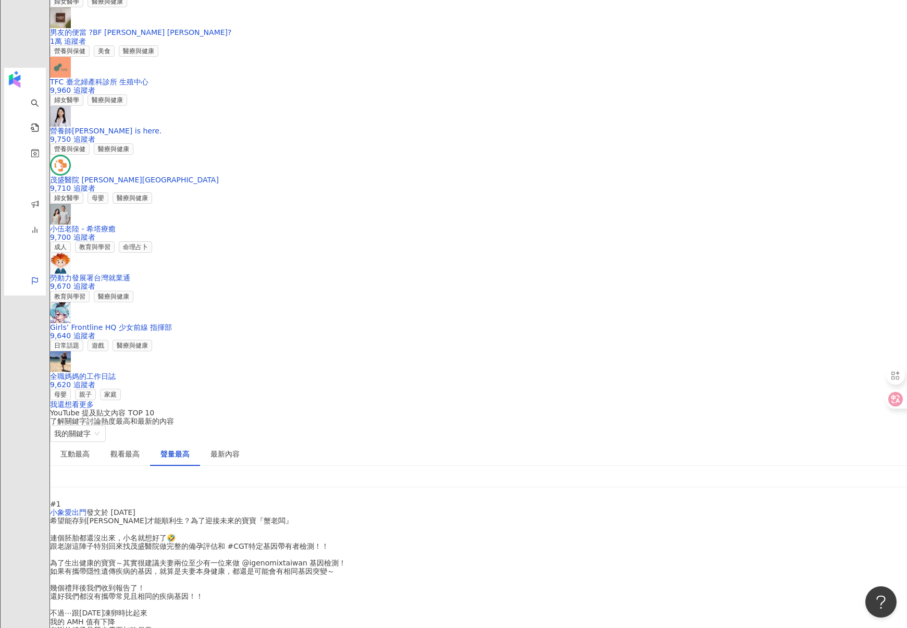
click at [349, 516] on div "希望能存到[PERSON_NAME]才能順利生？為了迎接未來的寶寶『蟹老闆』 連個胚胎都還沒出來，小名就想好了🤣 跟老謝這陣子特別回來找茂盛醫院做完整的備孕評…" at bounding box center [478, 604] width 857 height 176
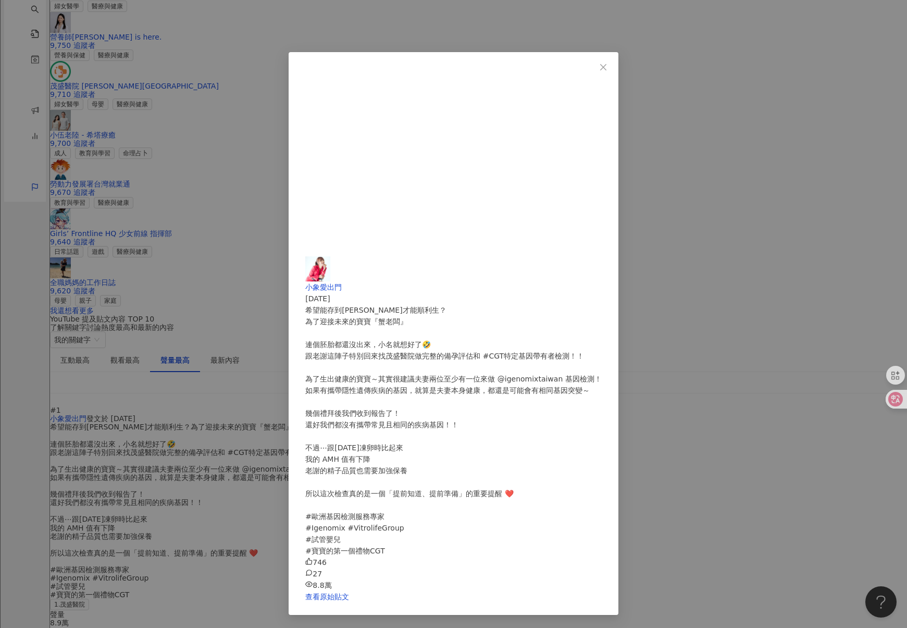
scroll to position [1597, 0]
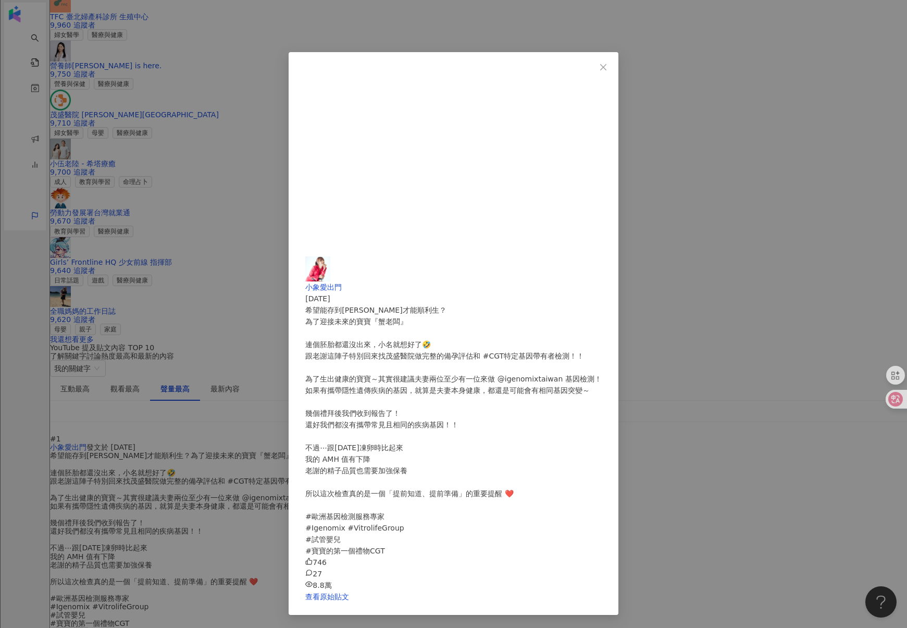
drag, startPoint x: 493, startPoint y: 150, endPoint x: 586, endPoint y: 163, distance: 94.7
click at [586, 316] on div "為了迎接未來的寶寶『蟹老闆』 連個胚胎都還沒出來，小名就想好了🤣 跟老謝這陣子特別回來找茂盛醫院做完整的備孕評估和 #CGT特定基因帶有者檢測！！ 為了生出健…" at bounding box center [453, 436] width 296 height 241
drag, startPoint x: 488, startPoint y: 197, endPoint x: 594, endPoint y: 194, distance: 106.3
click at [594, 316] on div "為了迎接未來的寶寶『蟹老闆』 連個胚胎都還沒出來，小名就想好了🤣 跟老謝這陣子特別回來找茂盛醫院做完整的備孕評估和 #CGT特定基因帶有者檢測！！ 為了生出健…" at bounding box center [453, 436] width 296 height 241
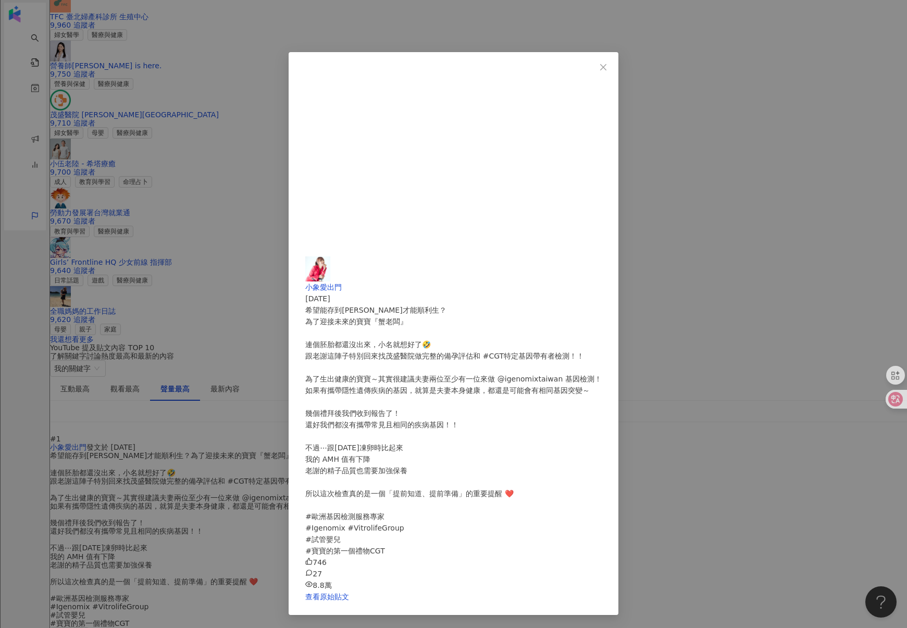
click at [331, 293] on div "小象愛出門 [DATE] 希望能存到[PERSON_NAME]才能順利生？ 為了迎接未來的寶寶『蟹老闆』 連個胚胎都還沒出來，小名就想好了🤣 跟老謝這陣子特別…" at bounding box center [453, 314] width 907 height 628
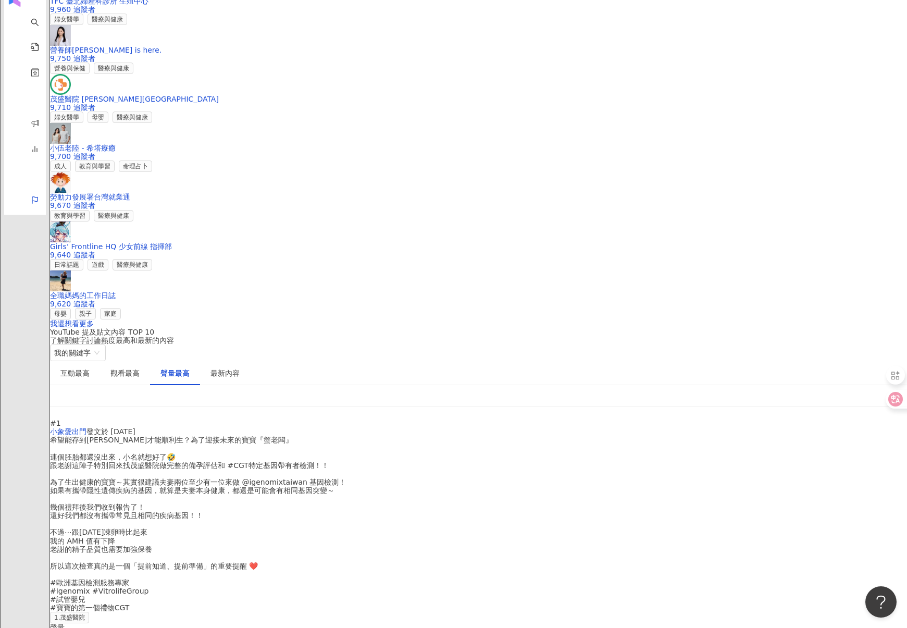
scroll to position [1615, 0]
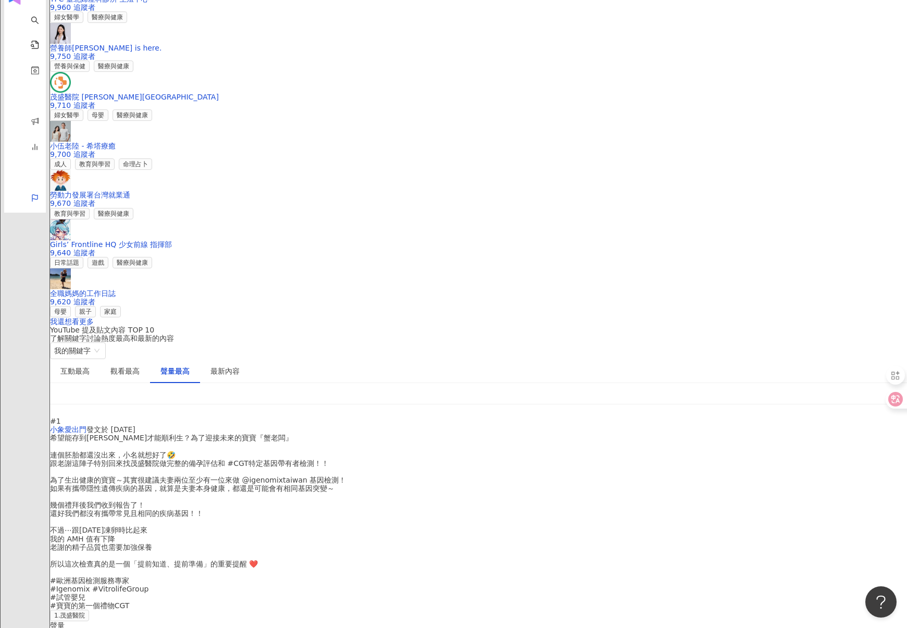
click at [359, 433] on div "希望能存到[PERSON_NAME]才能順利生？為了迎接未來的寶寶『蟹老闆』 連個胚胎都還沒出來，小名就想好了🤣 跟老謝這陣子特別回來找茂盛醫院做完整的備孕評…" at bounding box center [478, 521] width 857 height 176
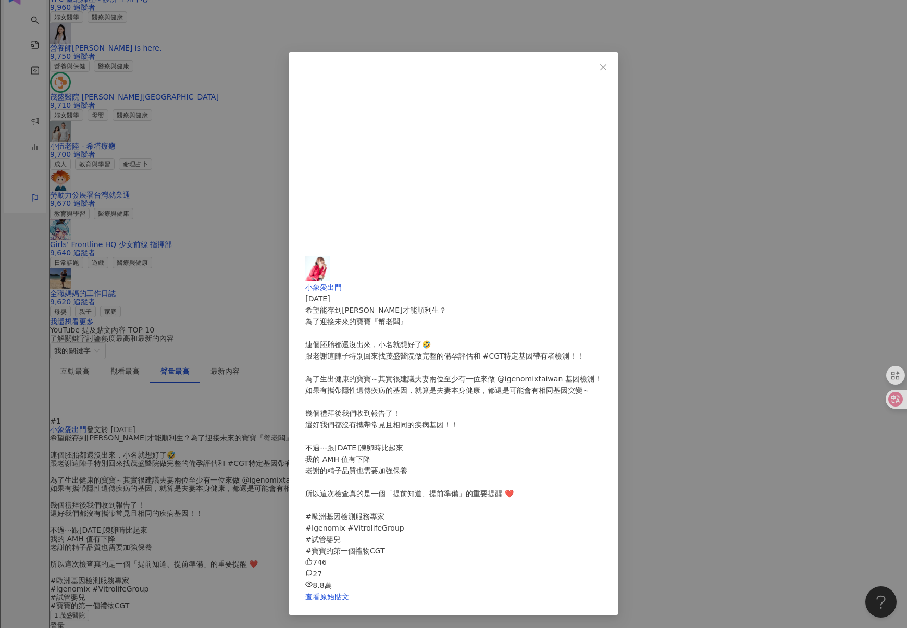
scroll to position [71, 0]
click at [355, 265] on div "小象愛出門 [DATE] 希望能存到[PERSON_NAME]才能順利生？ 為了迎接未來的寶寶『蟹老闆』 連個胚胎都還沒出來，小名就想好了🤣 跟老謝這陣子特別…" at bounding box center [453, 314] width 907 height 628
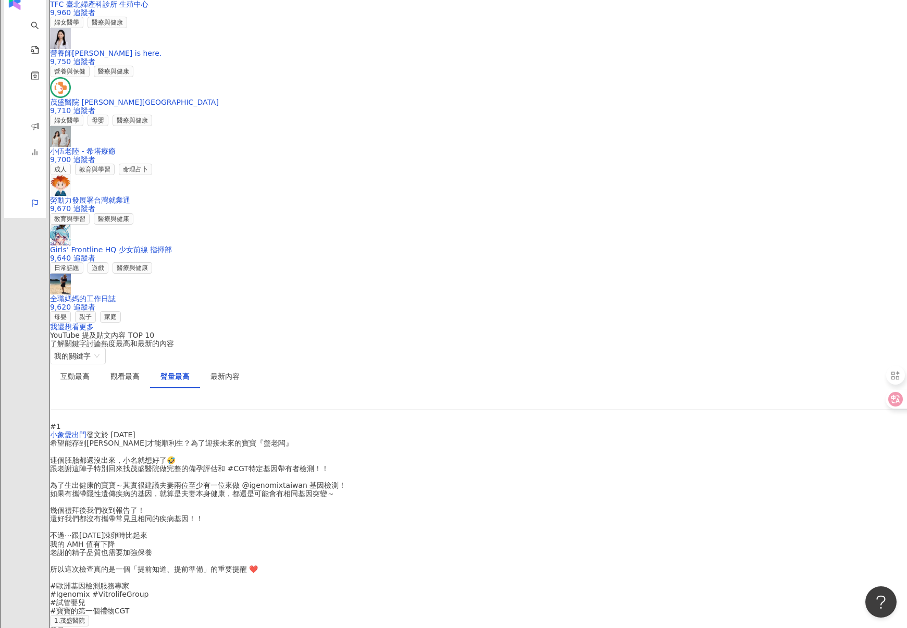
scroll to position [1608, 0]
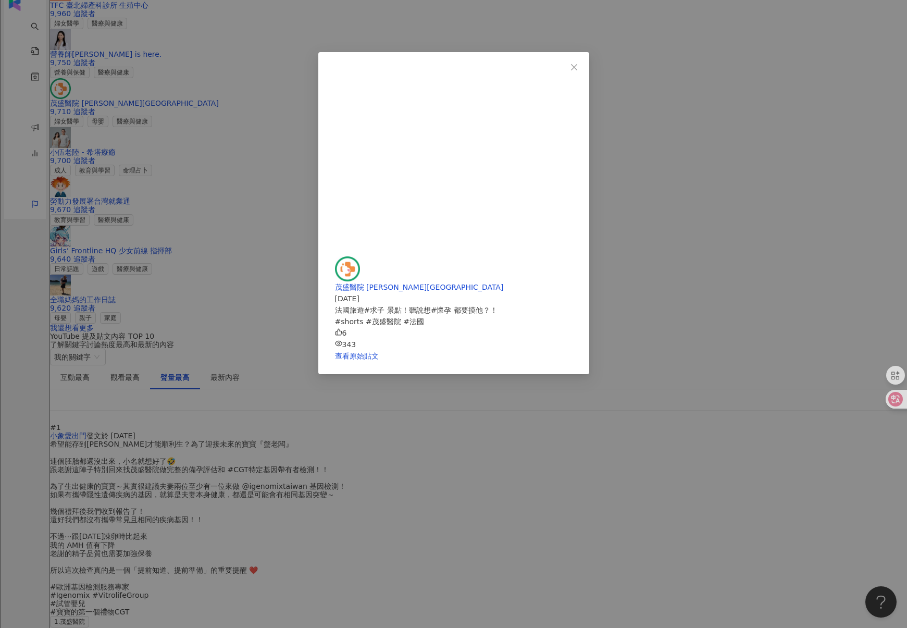
click at [163, 168] on div "茂盛醫院 [PERSON_NAME][GEOGRAPHIC_DATA] [DATE] 法國旅遊#求子 景點！聽說想#懷孕 都要摸他？！ #shorts #茂盛…" at bounding box center [453, 314] width 907 height 628
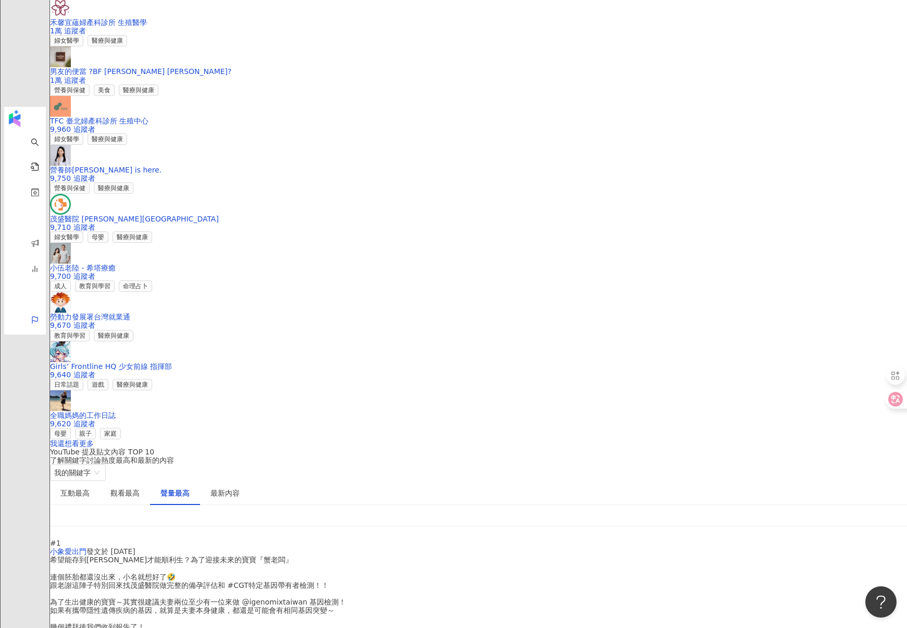
scroll to position [1491, 0]
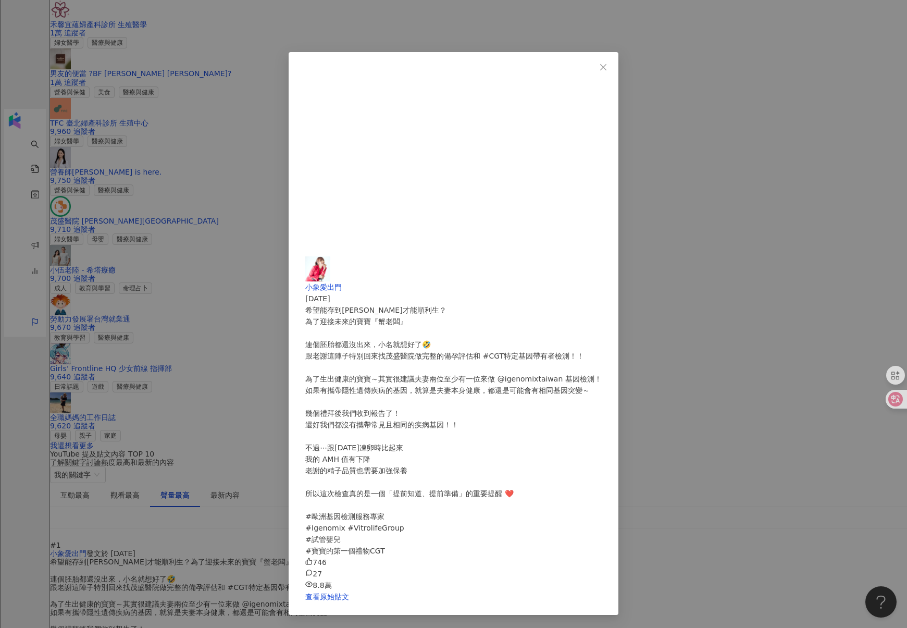
click at [390, 266] on div "小象愛出門 [DATE] 希望能存到[PERSON_NAME]才能順利生？ 為了迎接未來的寶寶『蟹老闆』 連個胚胎都還沒出來，小名就想好了🤣 跟老謝這陣子特別…" at bounding box center [453, 314] width 907 height 628
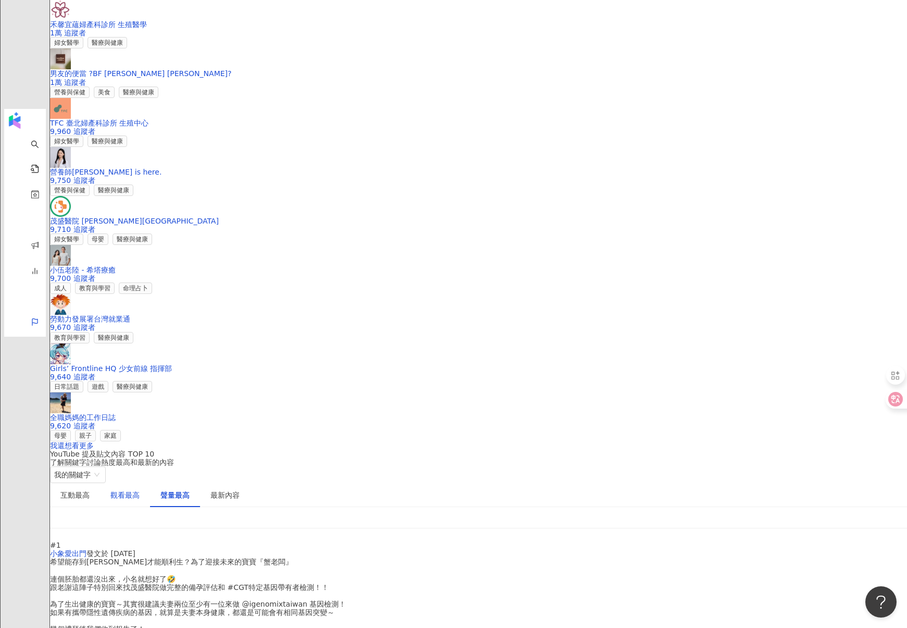
click at [140, 489] on div "觀看最高" at bounding box center [124, 494] width 29 height 11
